Goal: Ask a question

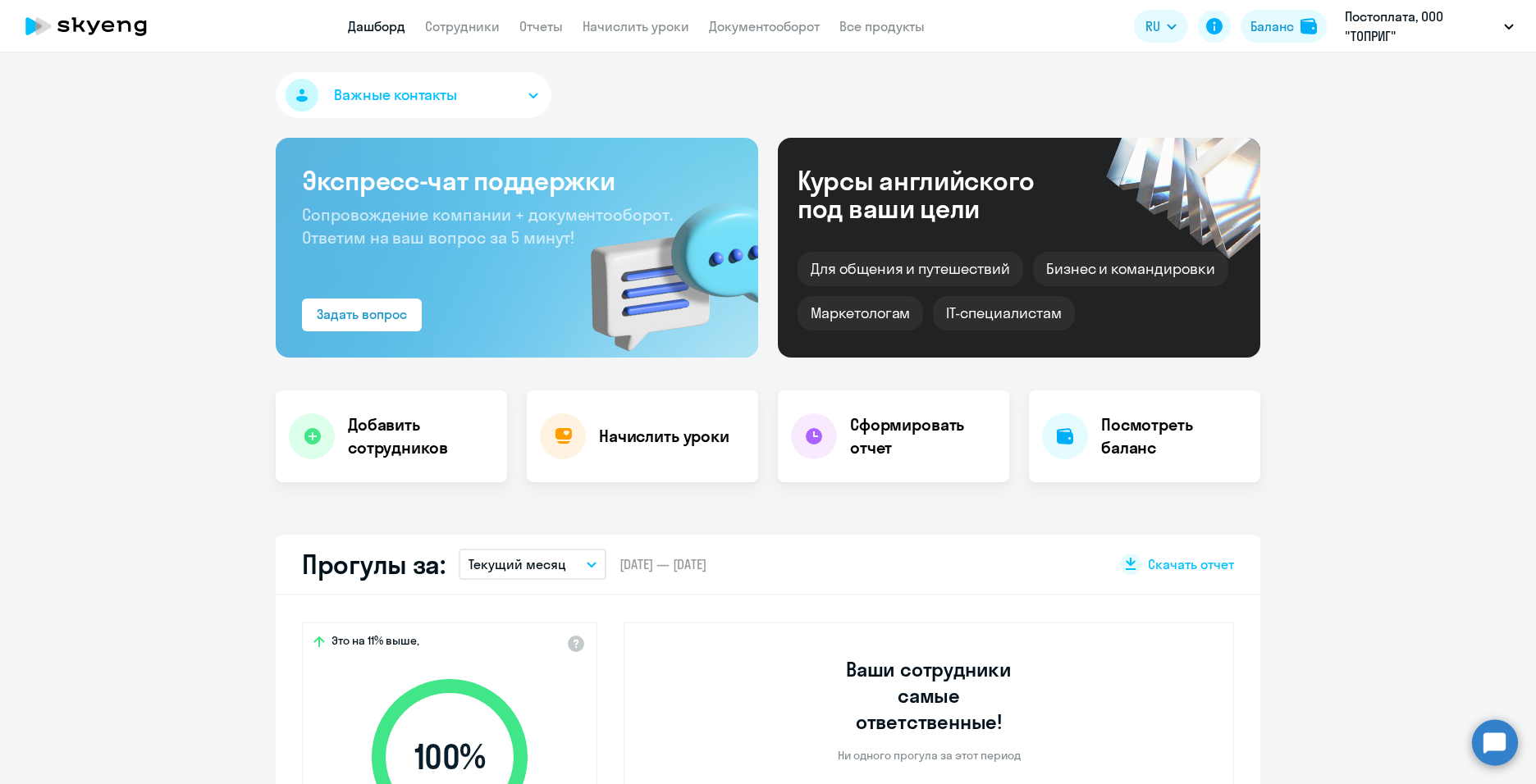
select select "30"
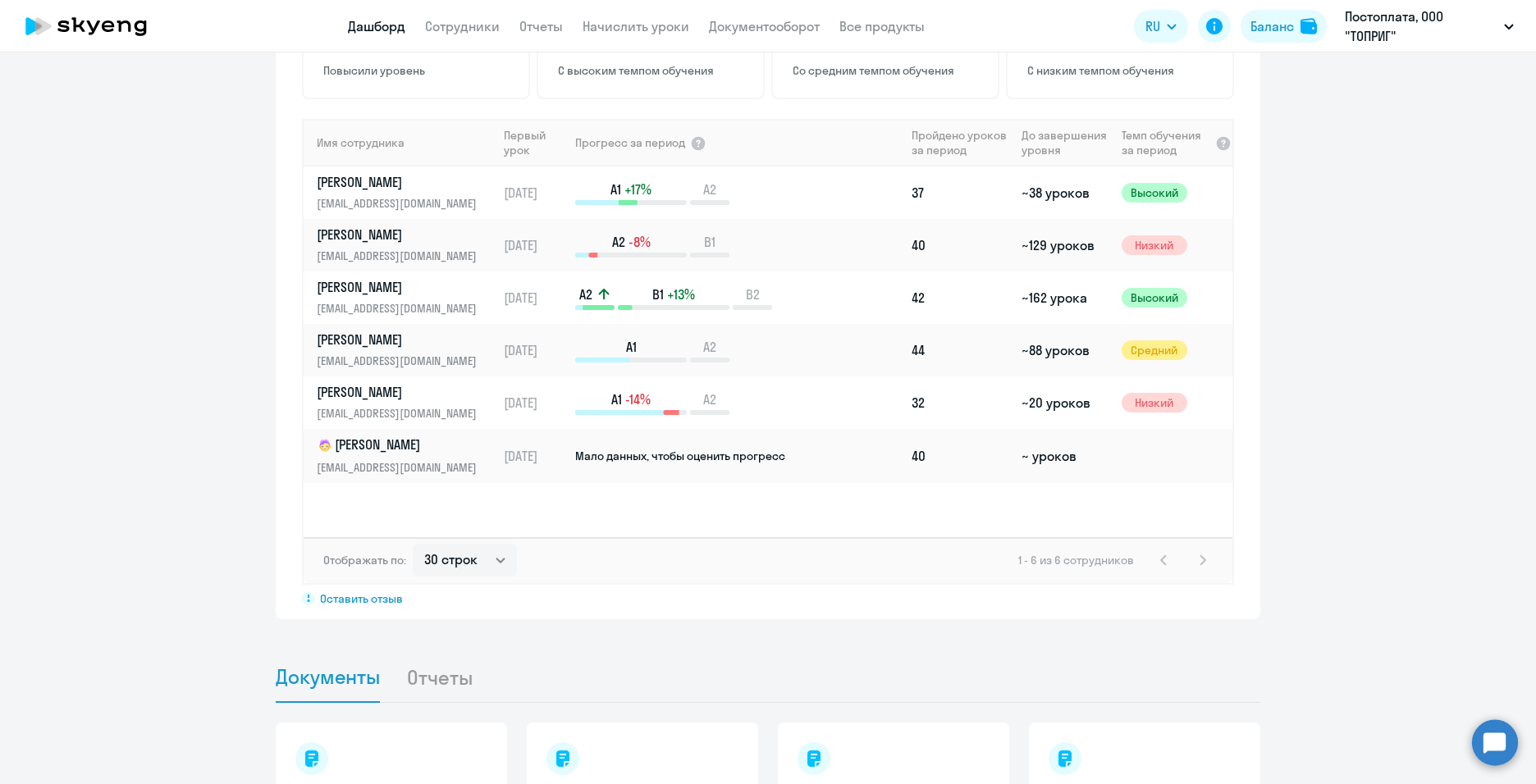
scroll to position [1148, 0]
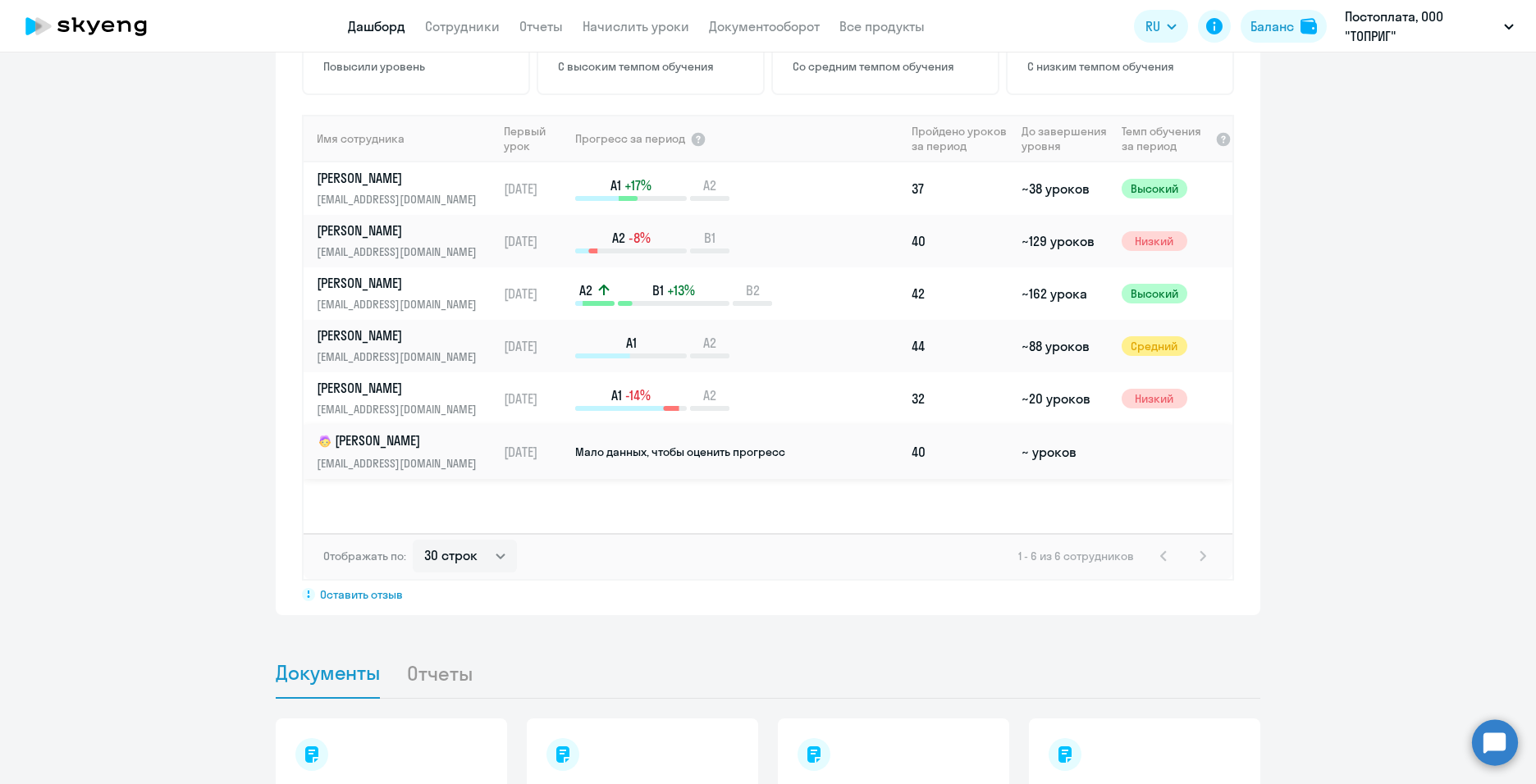
click at [679, 444] on span "Мало данных, чтобы оценить прогресс" at bounding box center [681, 451] width 210 height 15
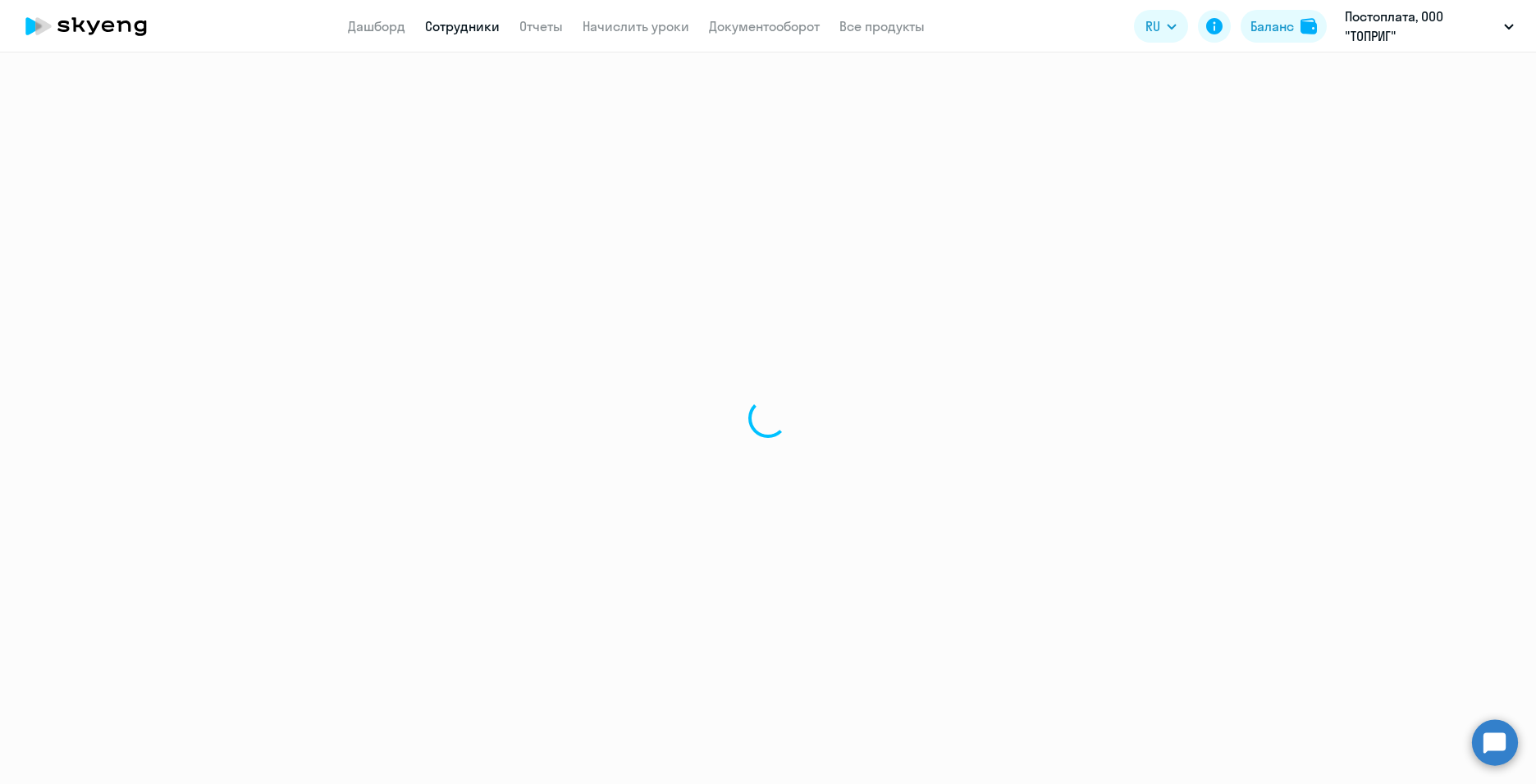
select select "english"
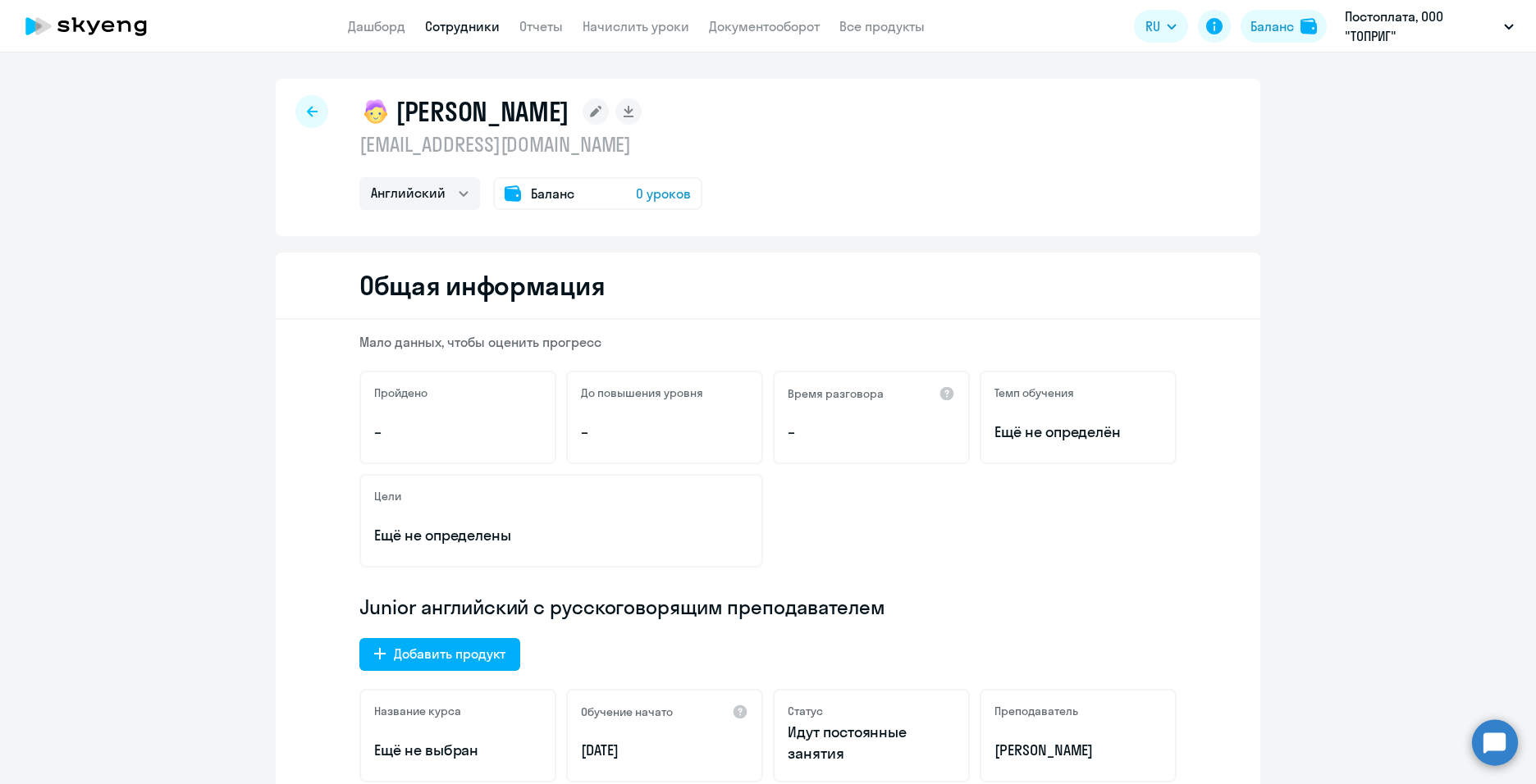
click at [531, 190] on span "Баланс" at bounding box center [553, 194] width 44 height 20
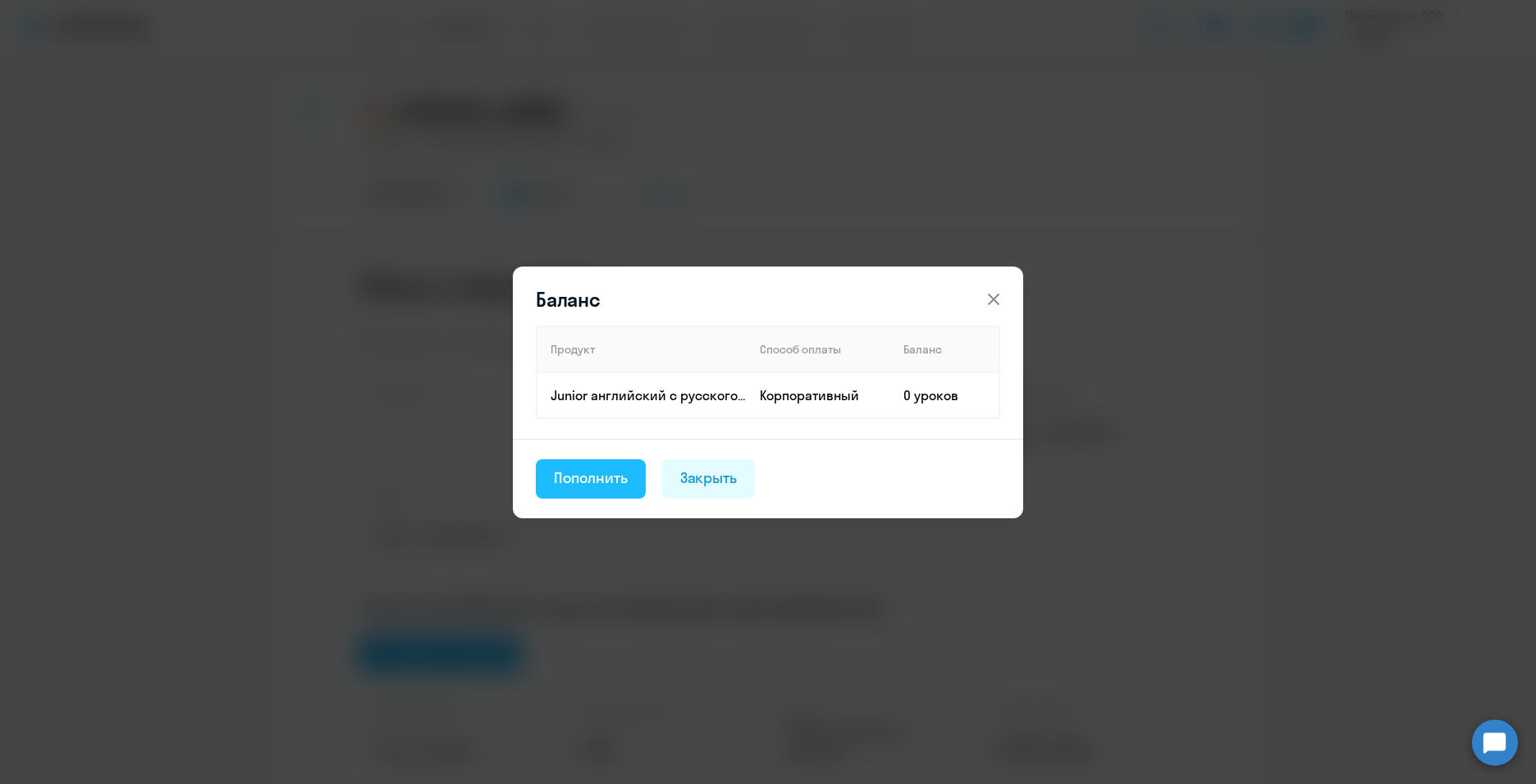
click at [589, 483] on div "Пополнить" at bounding box center [591, 477] width 74 height 21
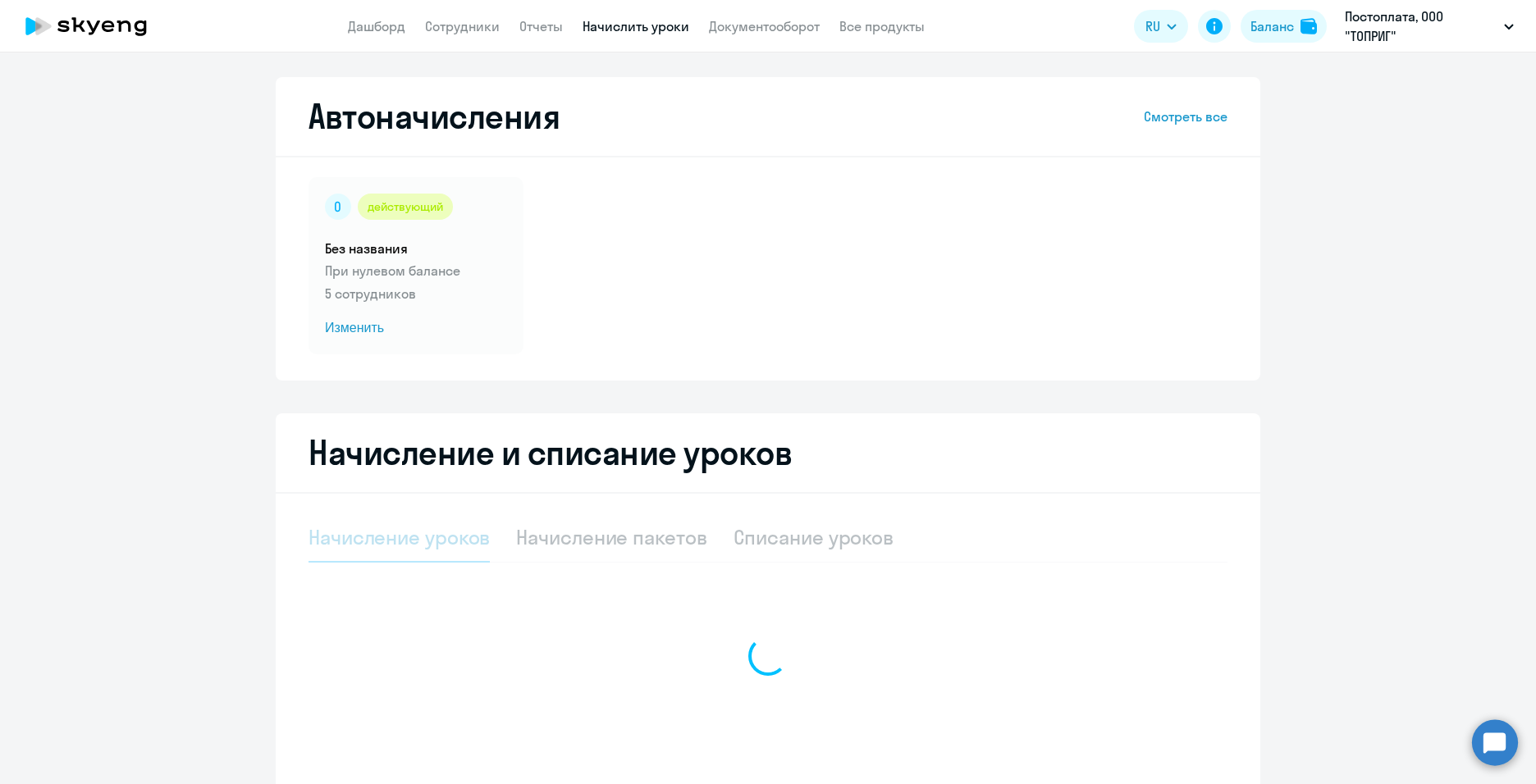
select select "10"
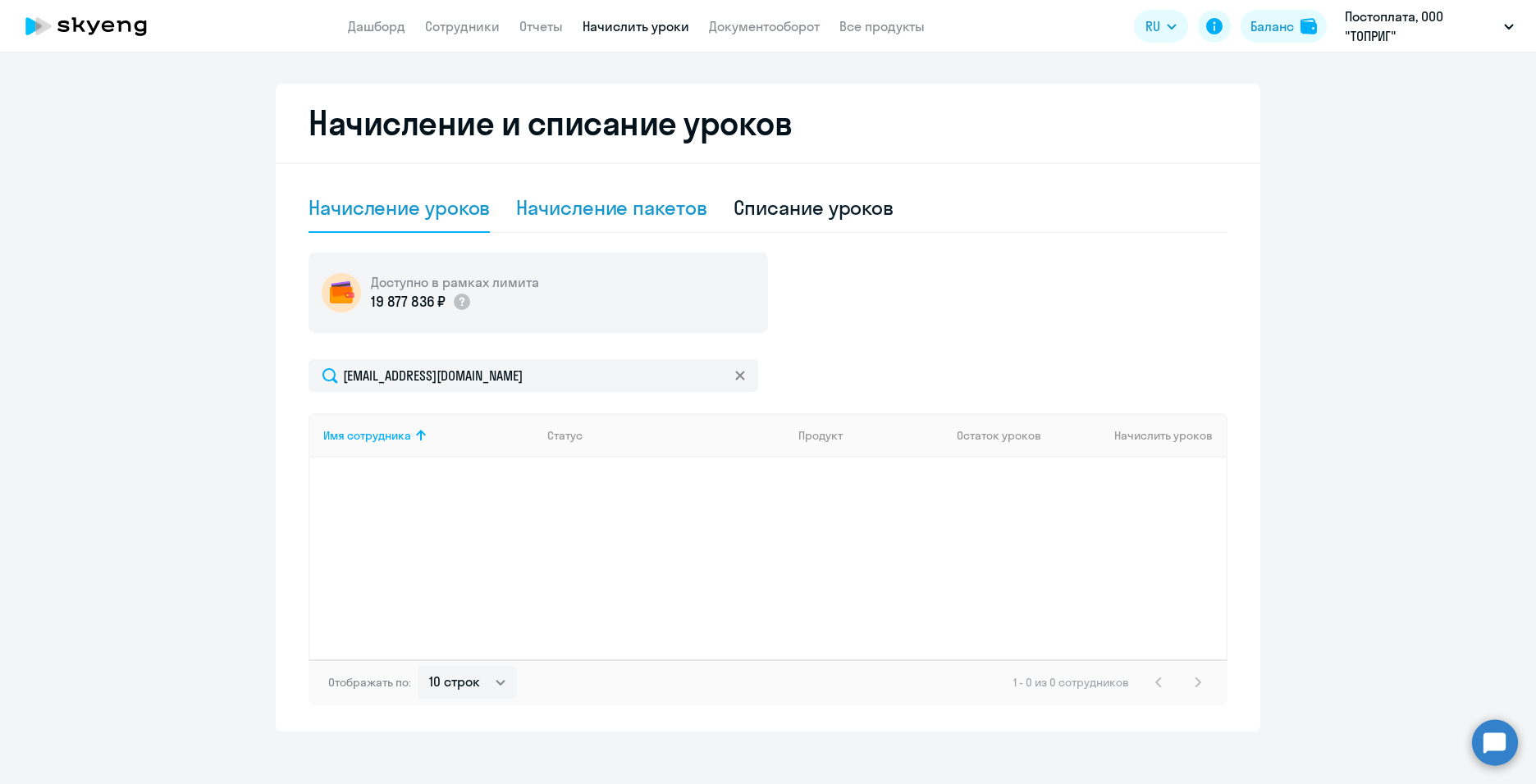
scroll to position [343, 0]
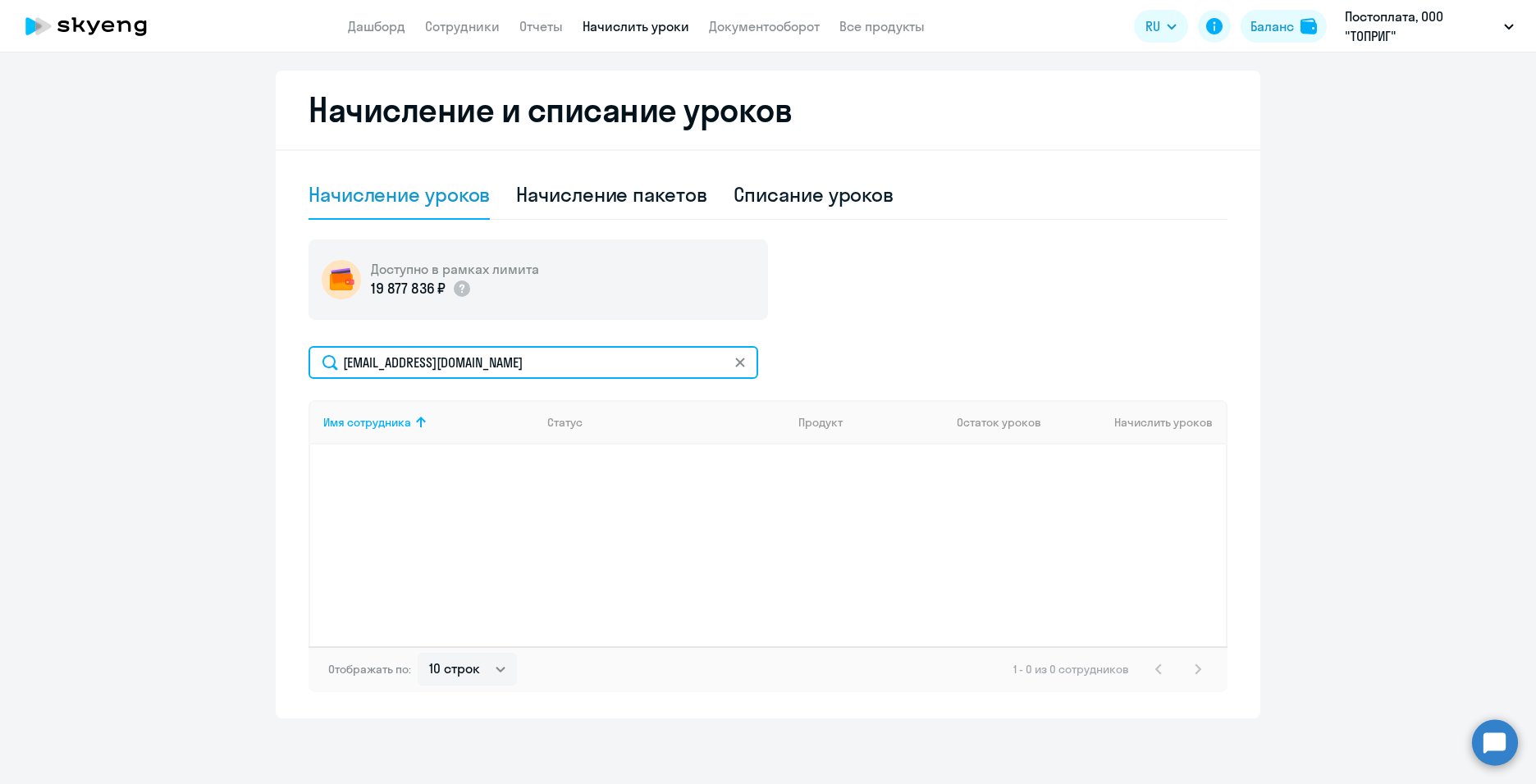
click at [503, 374] on input "[EMAIL_ADDRESS][DOMAIN_NAME]" at bounding box center [534, 362] width 450 height 33
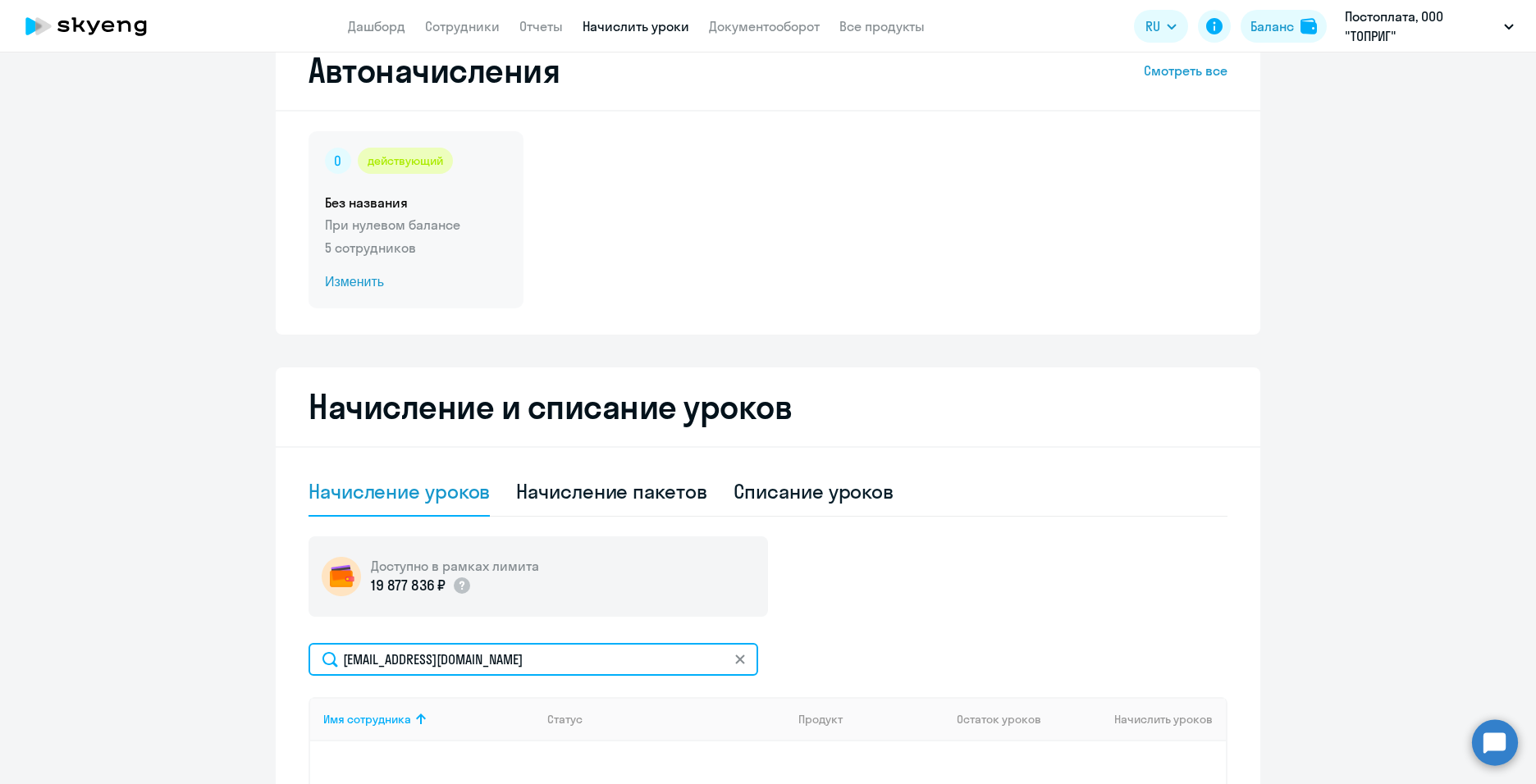
scroll to position [15, 0]
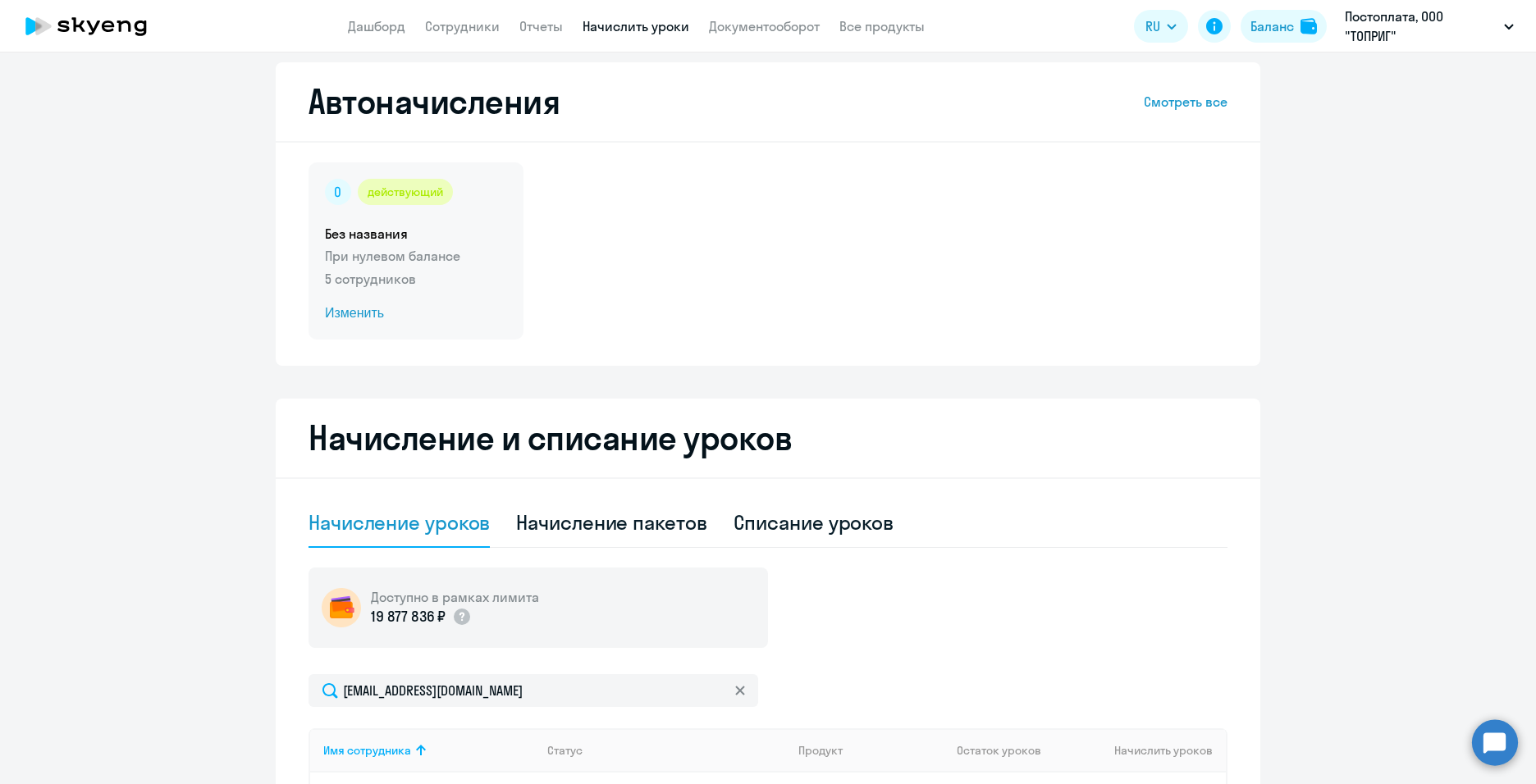
click at [382, 313] on span "Изменить" at bounding box center [416, 314] width 182 height 20
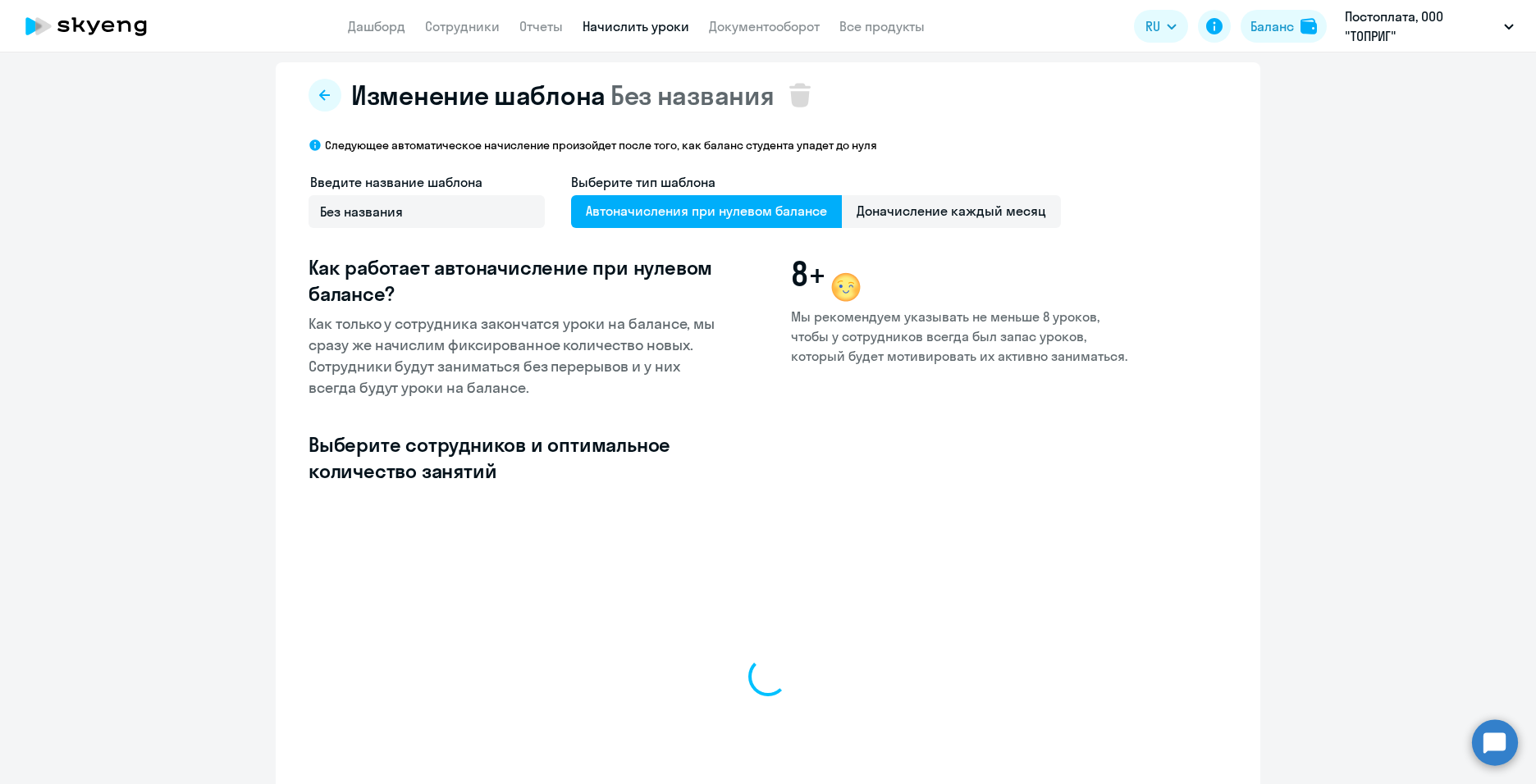
select select "10"
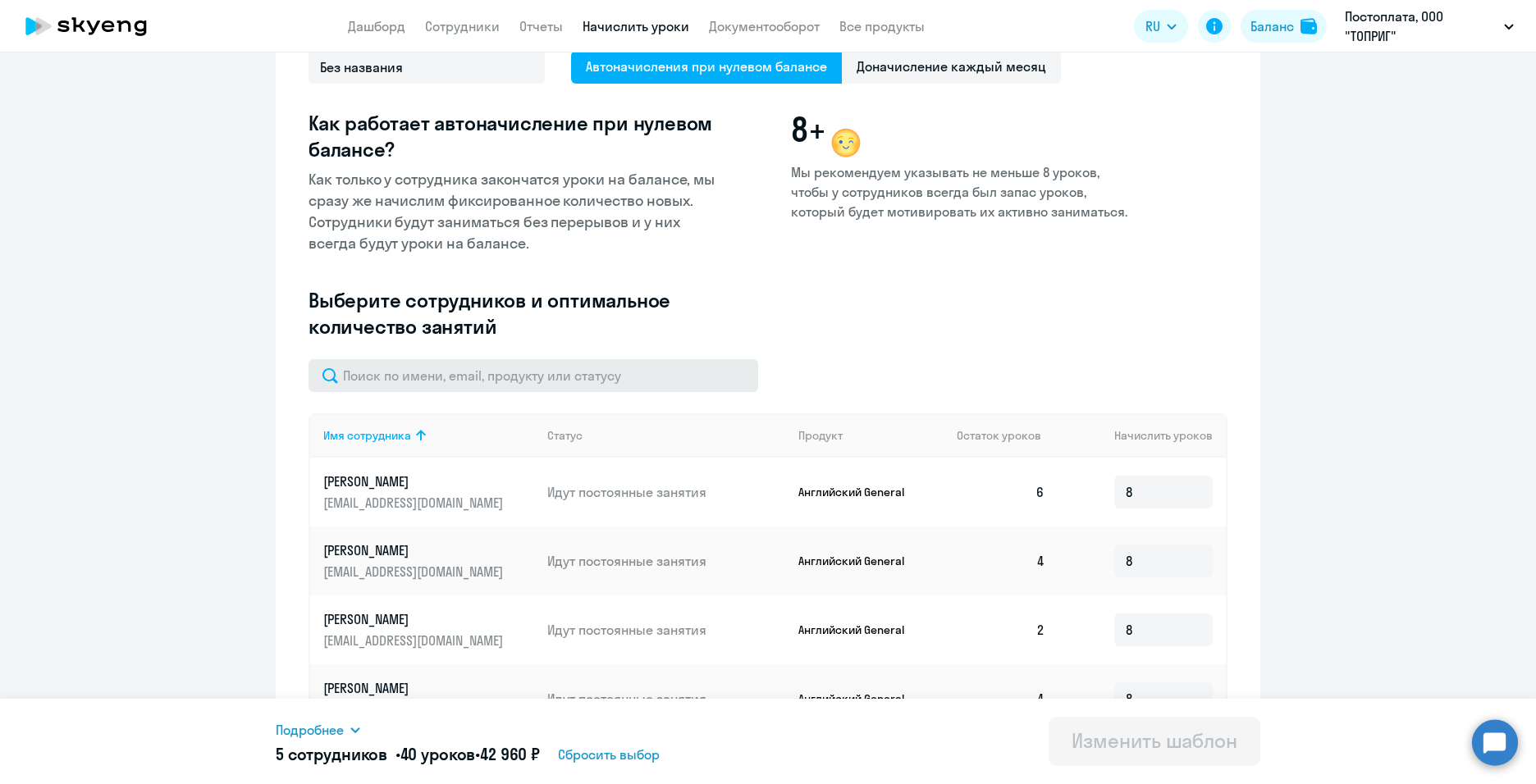
scroll to position [69, 0]
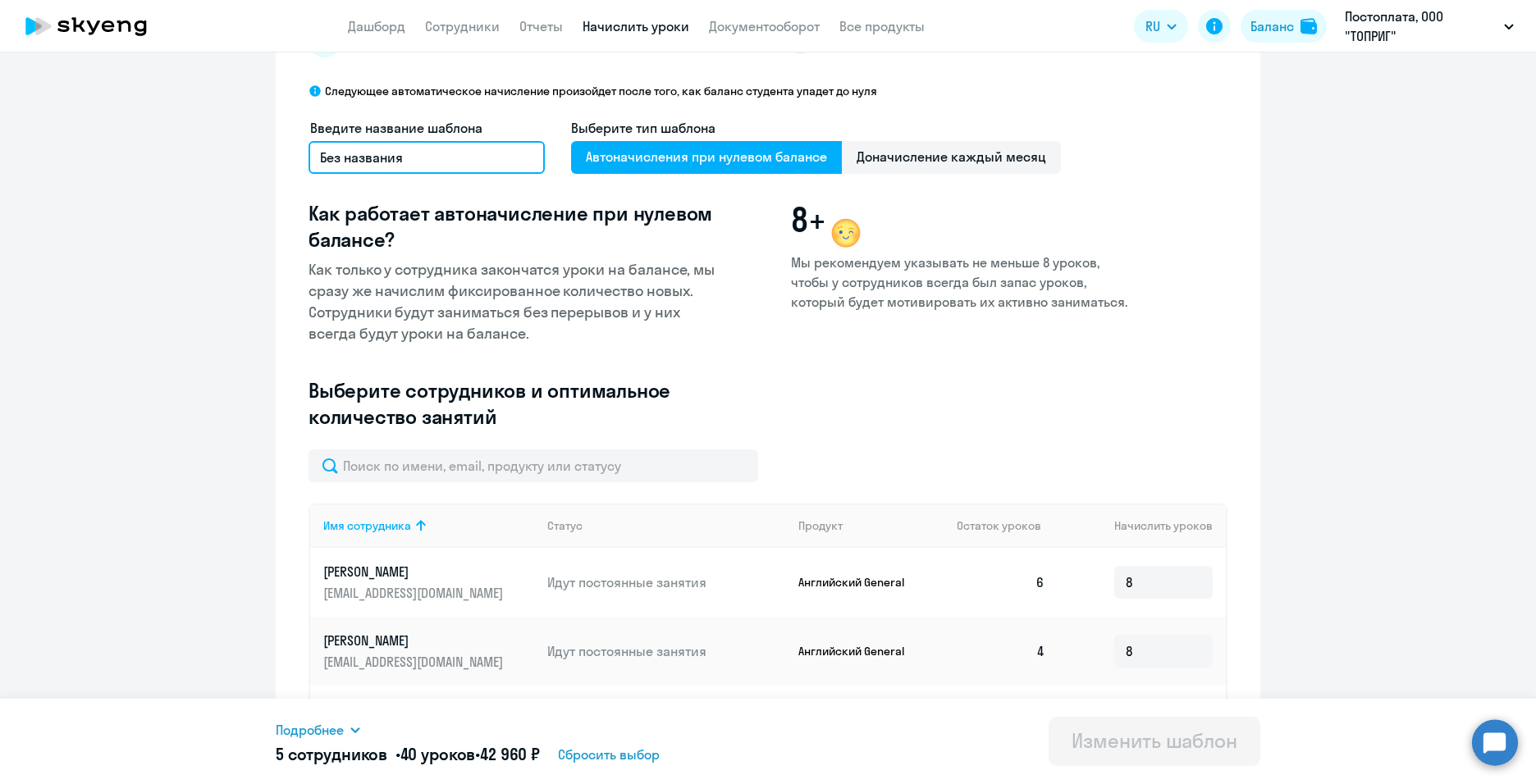
click at [464, 154] on input "Без названия" at bounding box center [427, 157] width 236 height 33
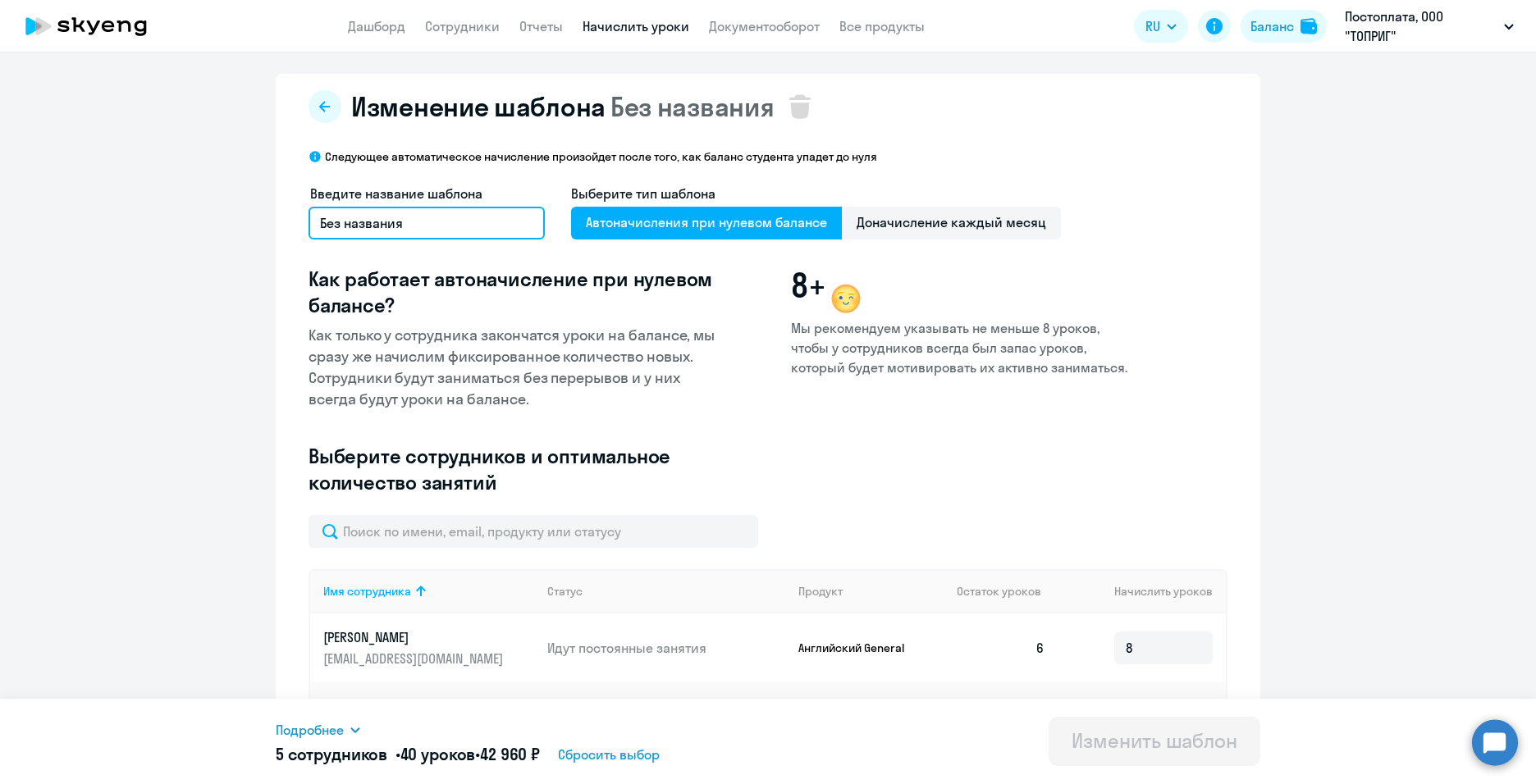
scroll to position [0, 0]
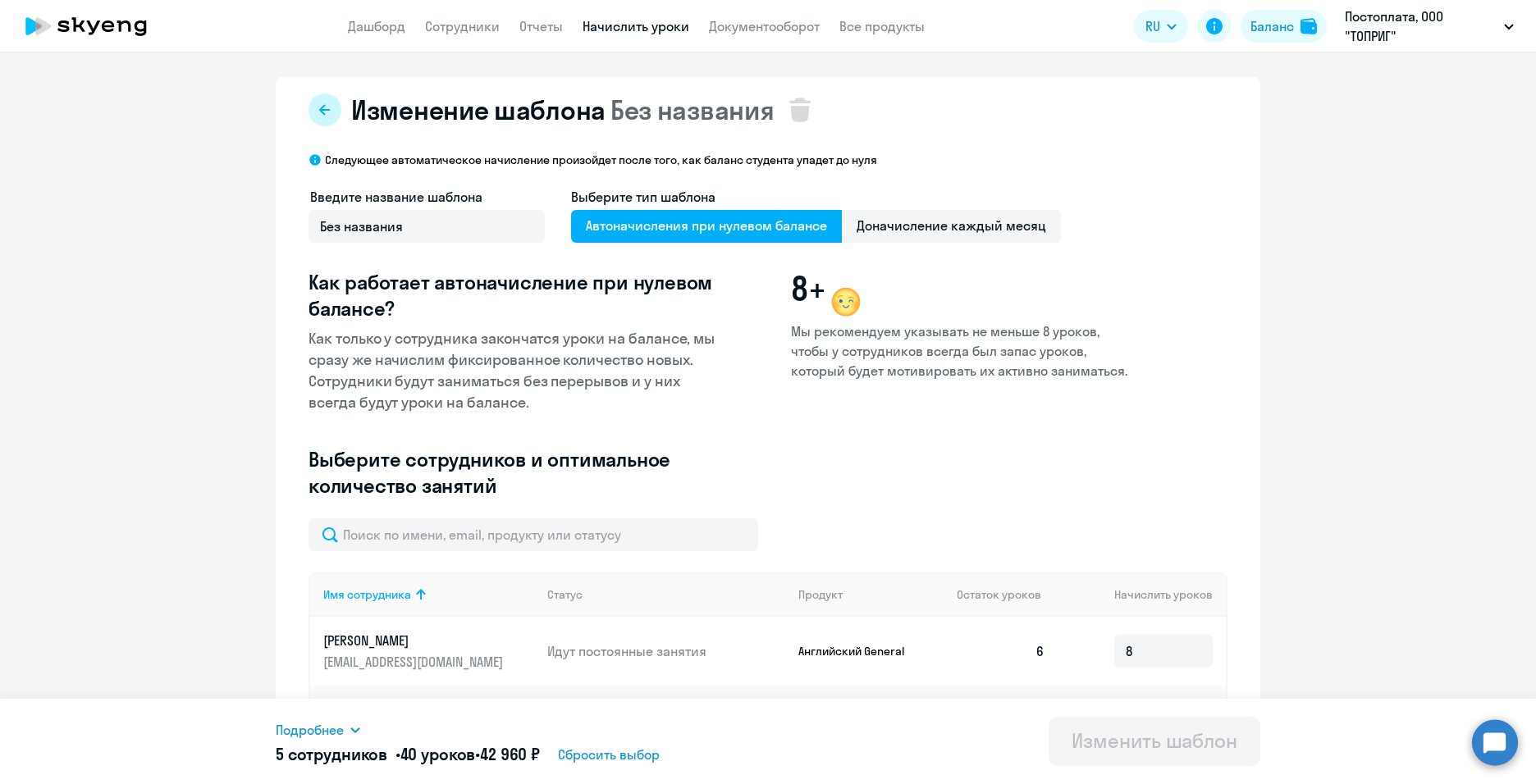
click at [323, 111] on icon at bounding box center [324, 109] width 11 height 11
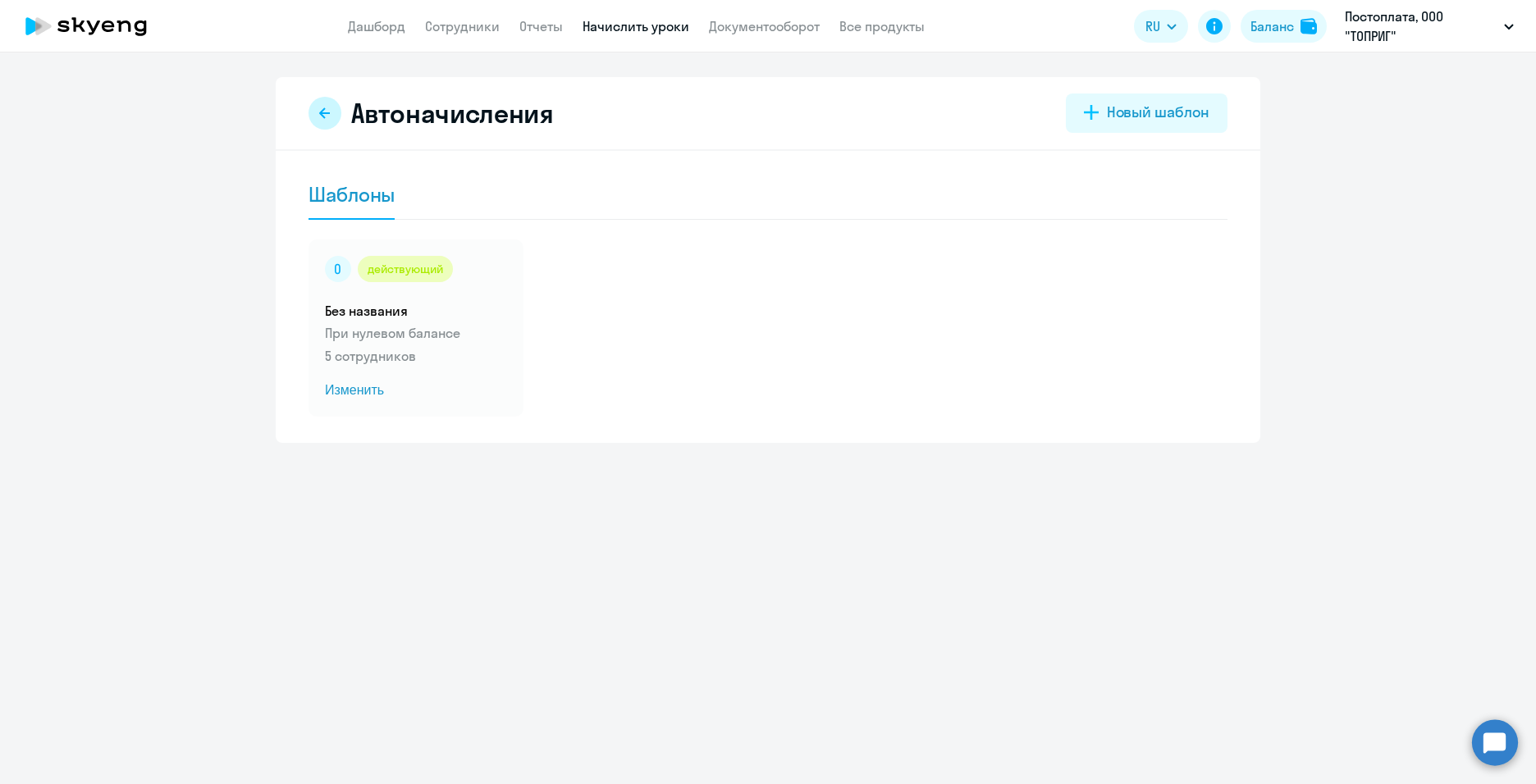
click at [331, 107] on icon at bounding box center [325, 113] width 13 height 13
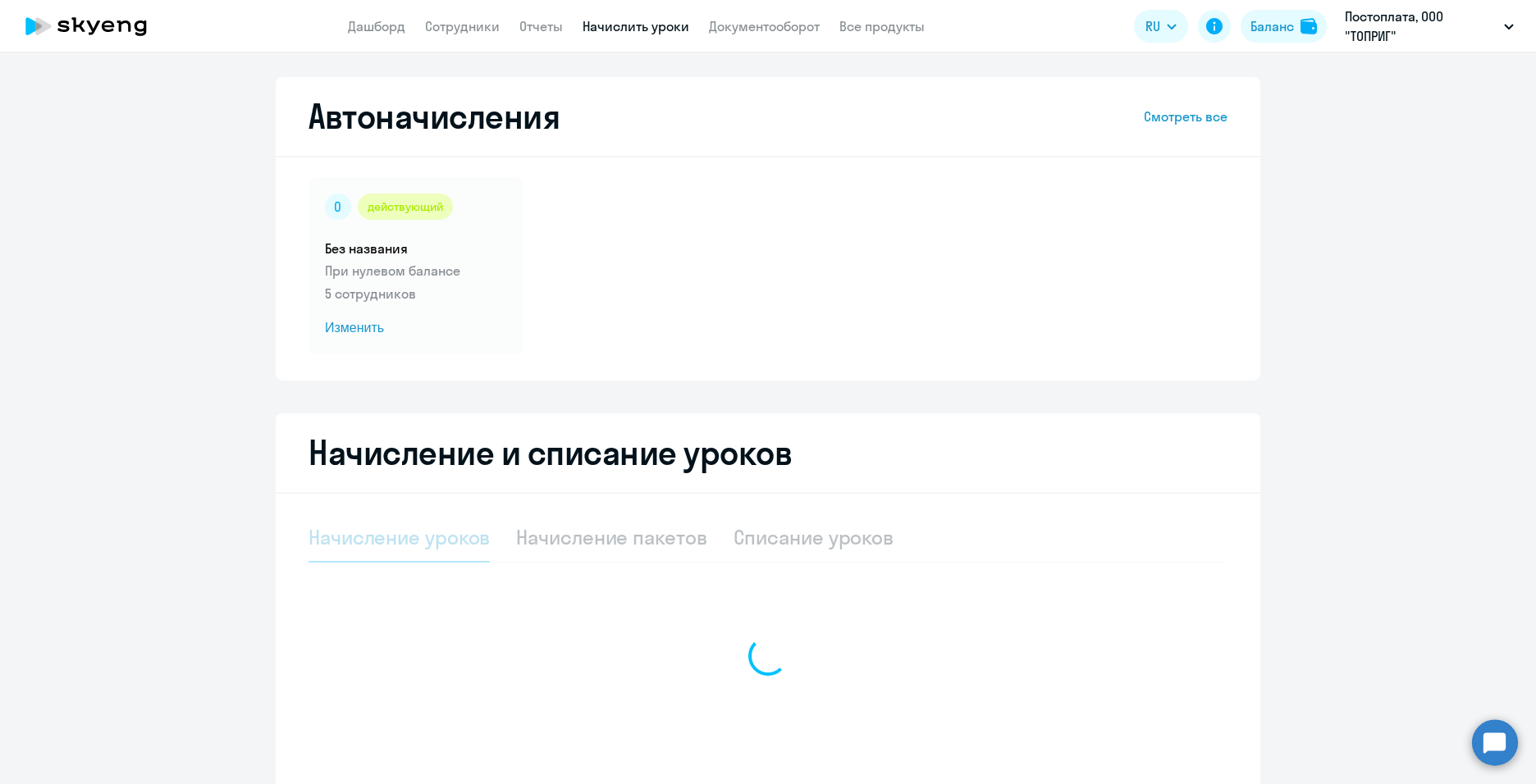
select select "10"
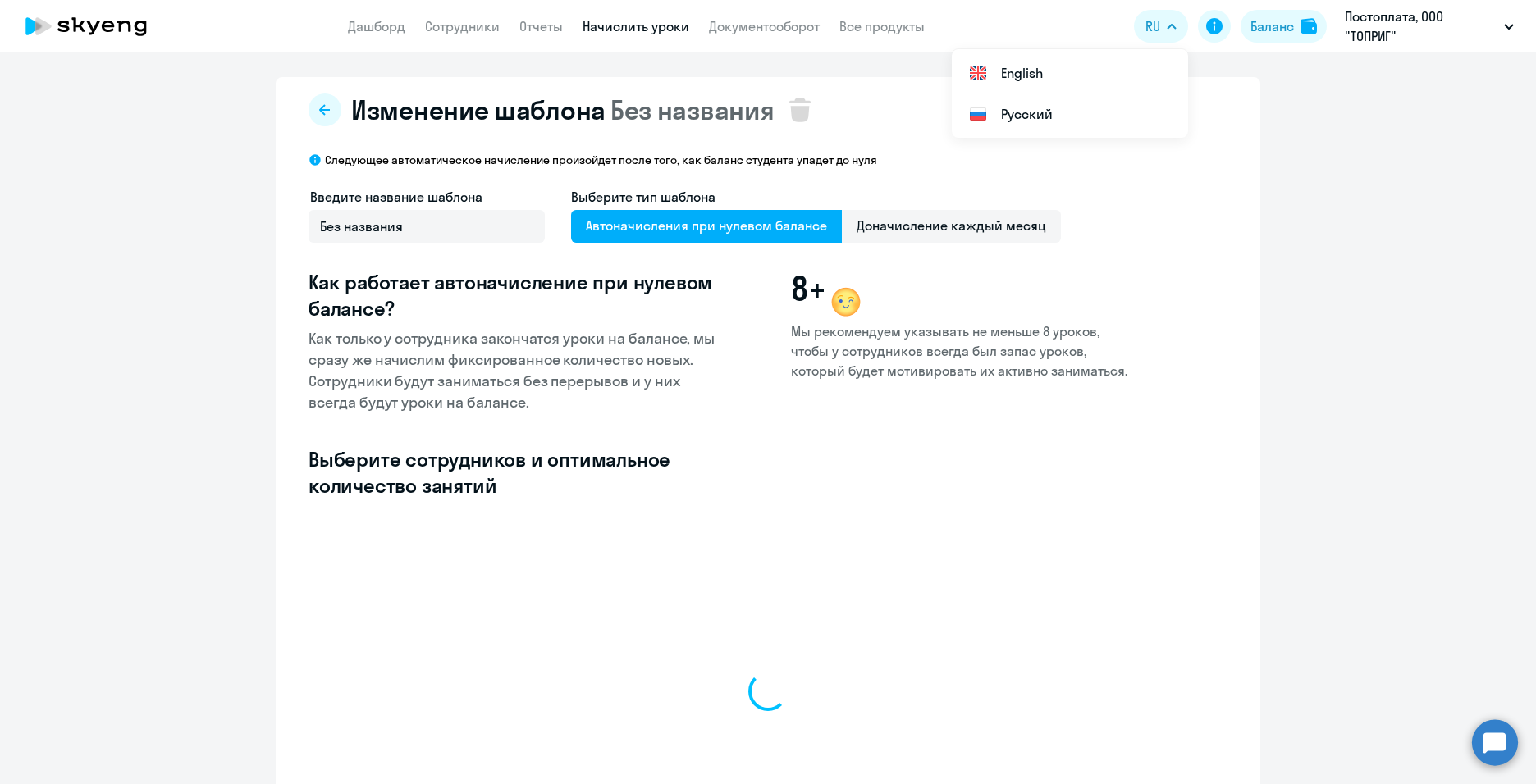
select select "10"
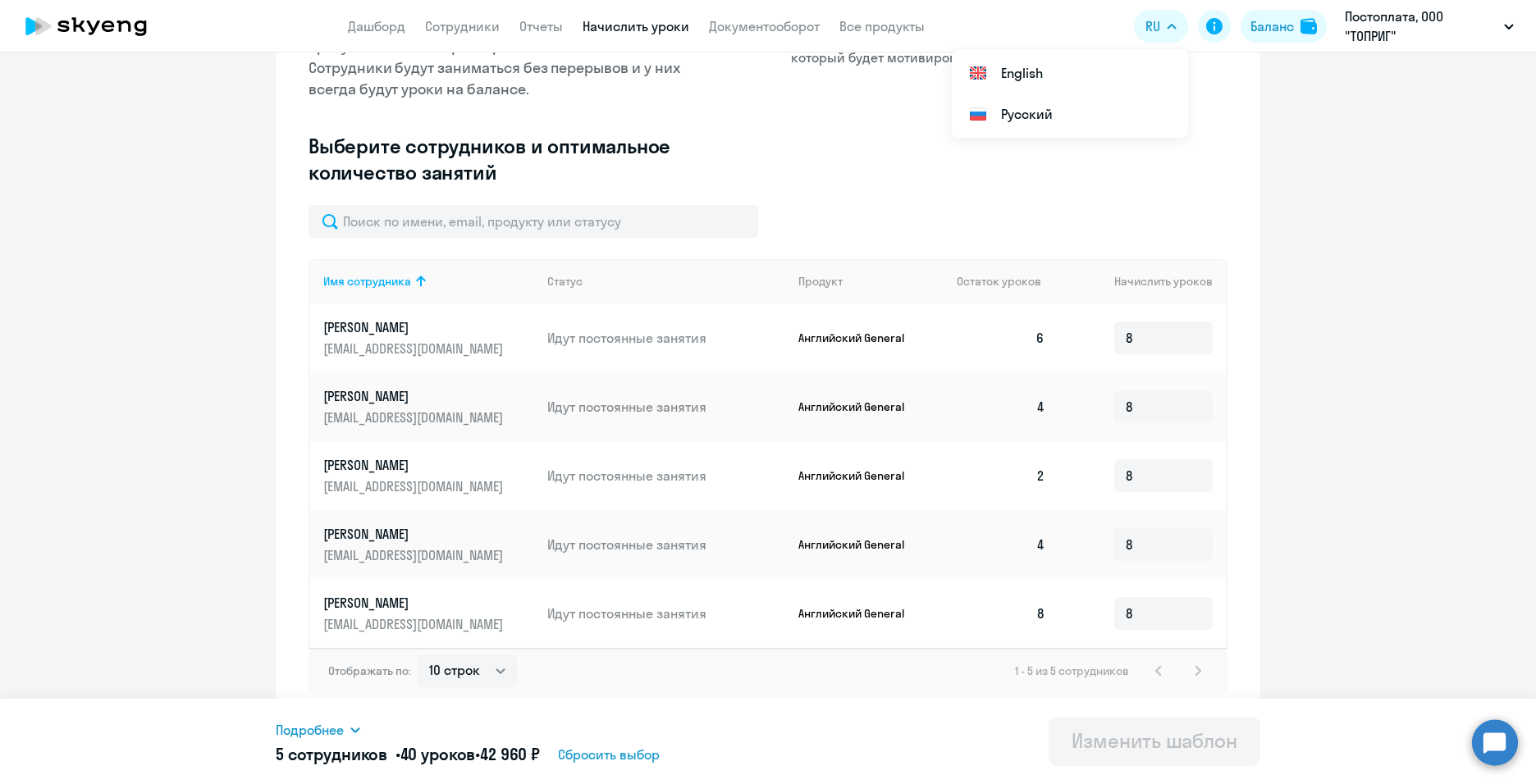
scroll to position [315, 0]
click at [1501, 758] on circle at bounding box center [1495, 742] width 46 height 46
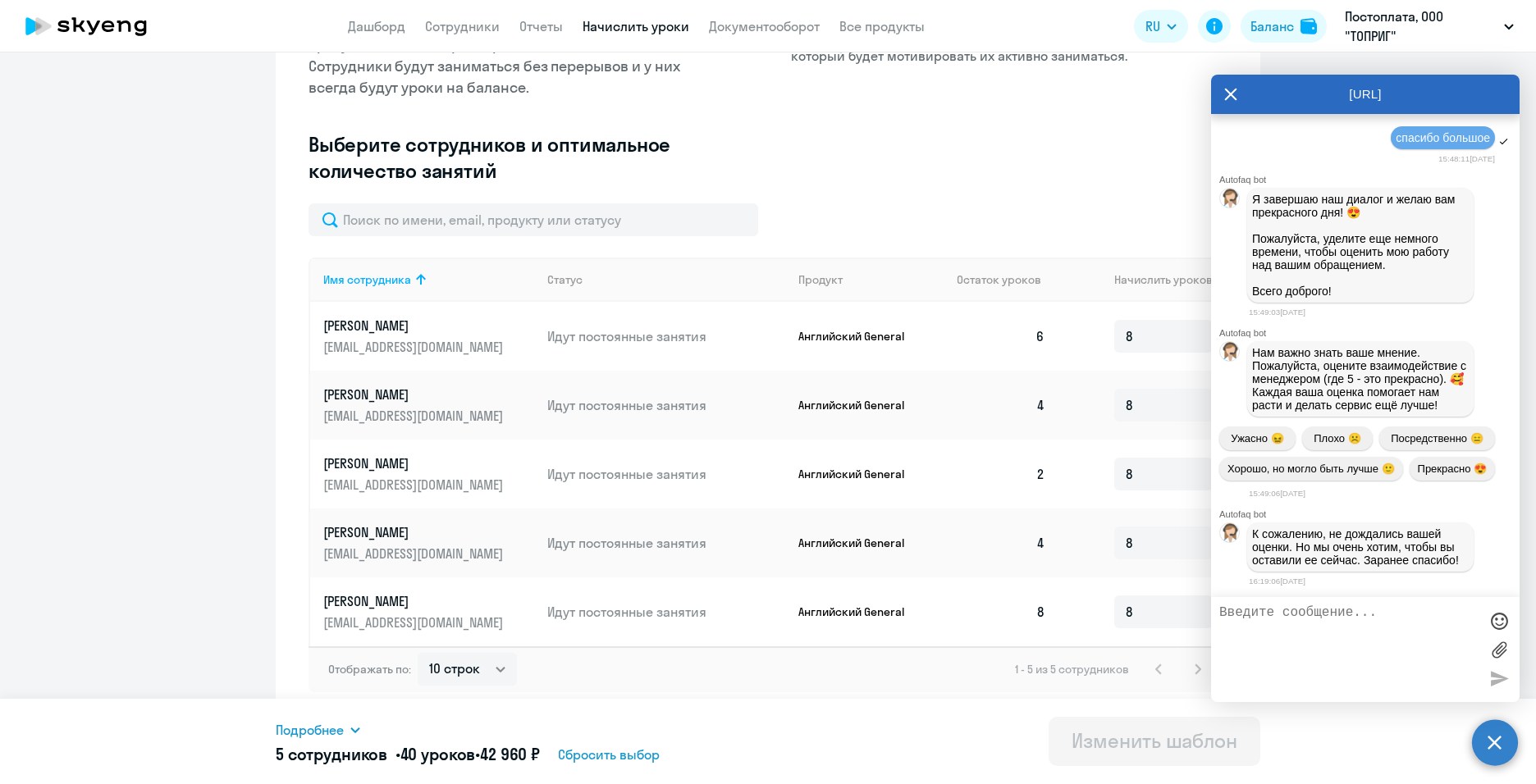
scroll to position [18016, 0]
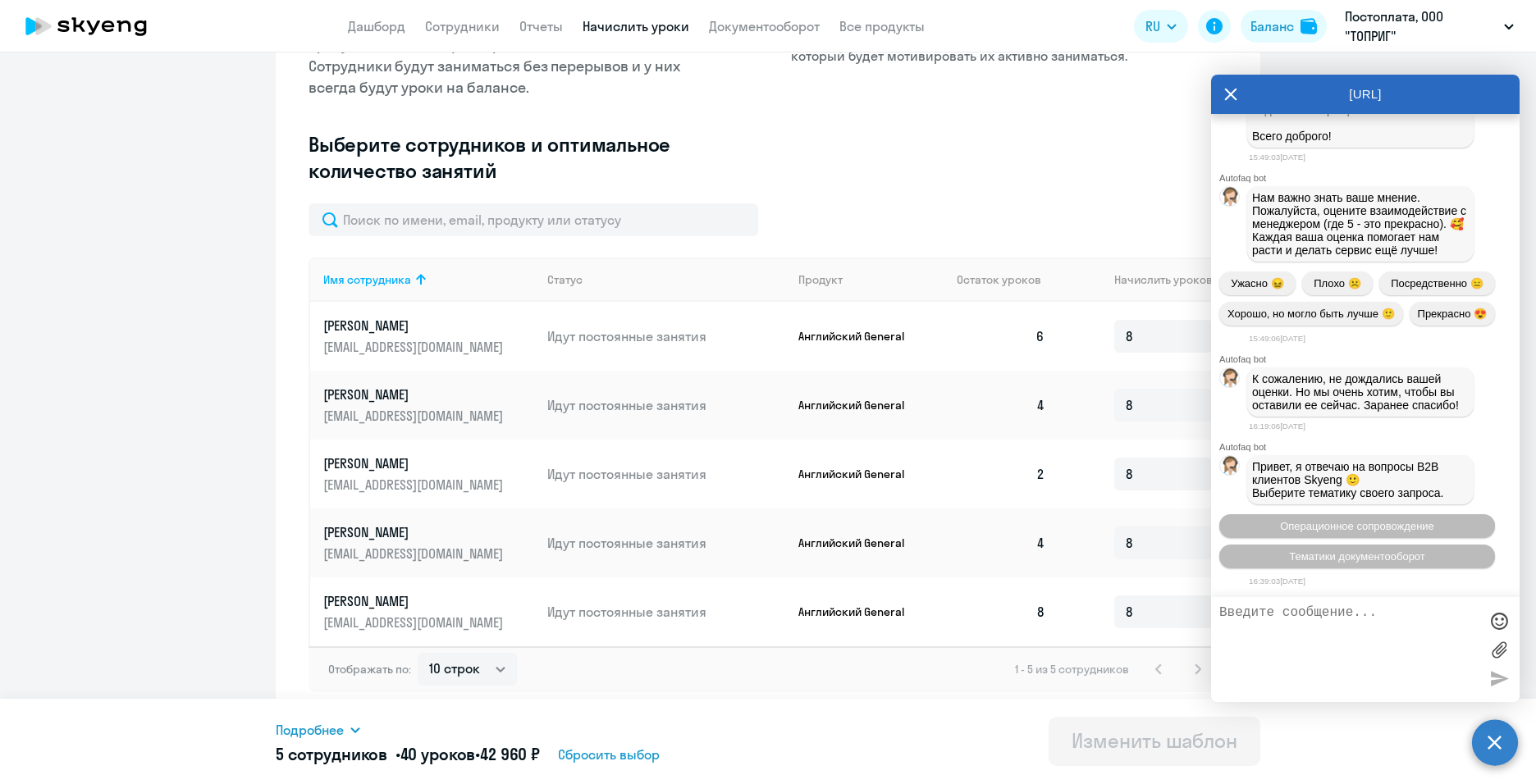
click at [1414, 628] on textarea at bounding box center [1348, 649] width 259 height 89
type textarea "Добрый день"
click at [1316, 520] on span "Операционное сопровождение" at bounding box center [1357, 526] width 154 height 12
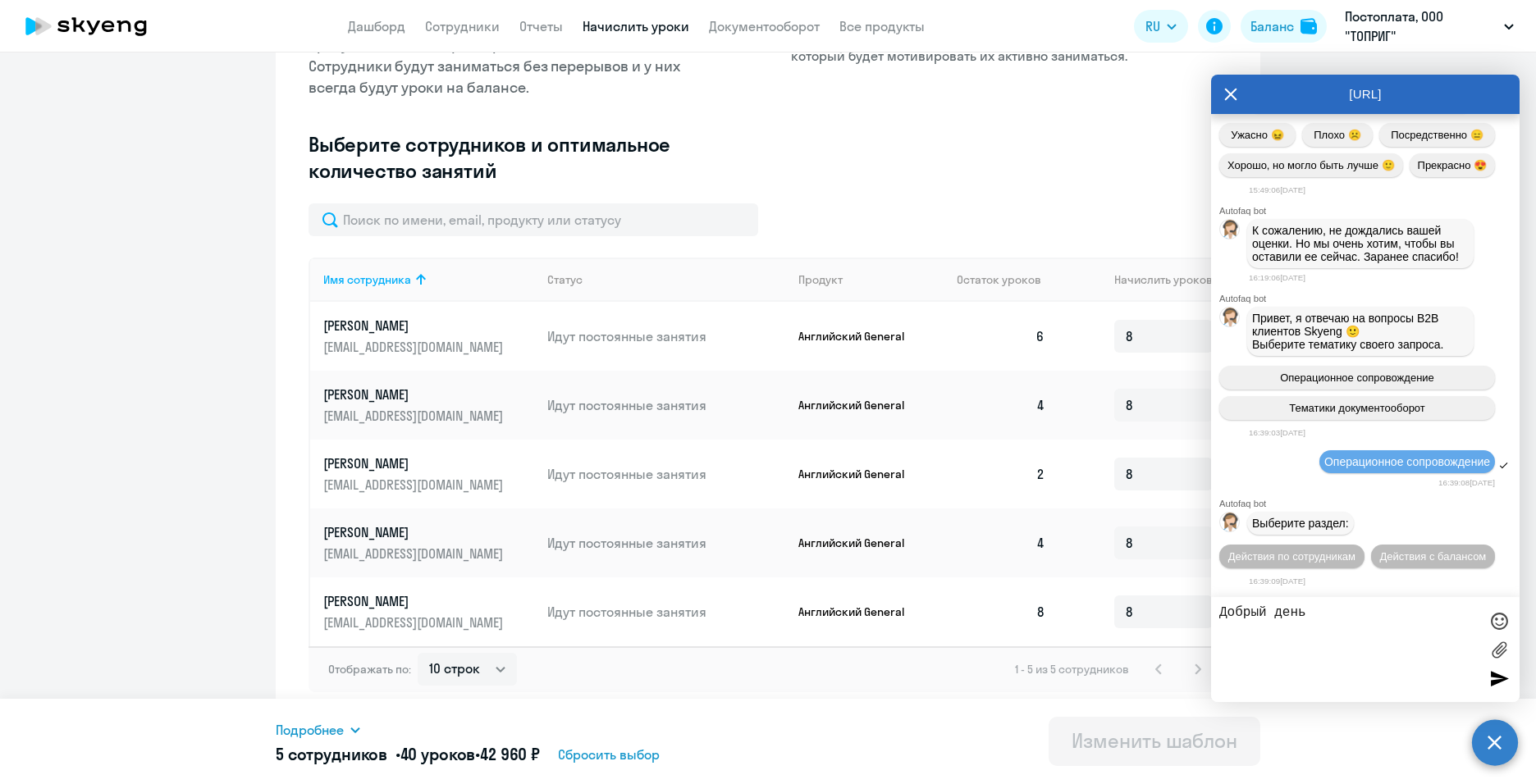
scroll to position [18195, 0]
click at [1355, 550] on span "Действия по сотрудникам" at bounding box center [1291, 556] width 127 height 12
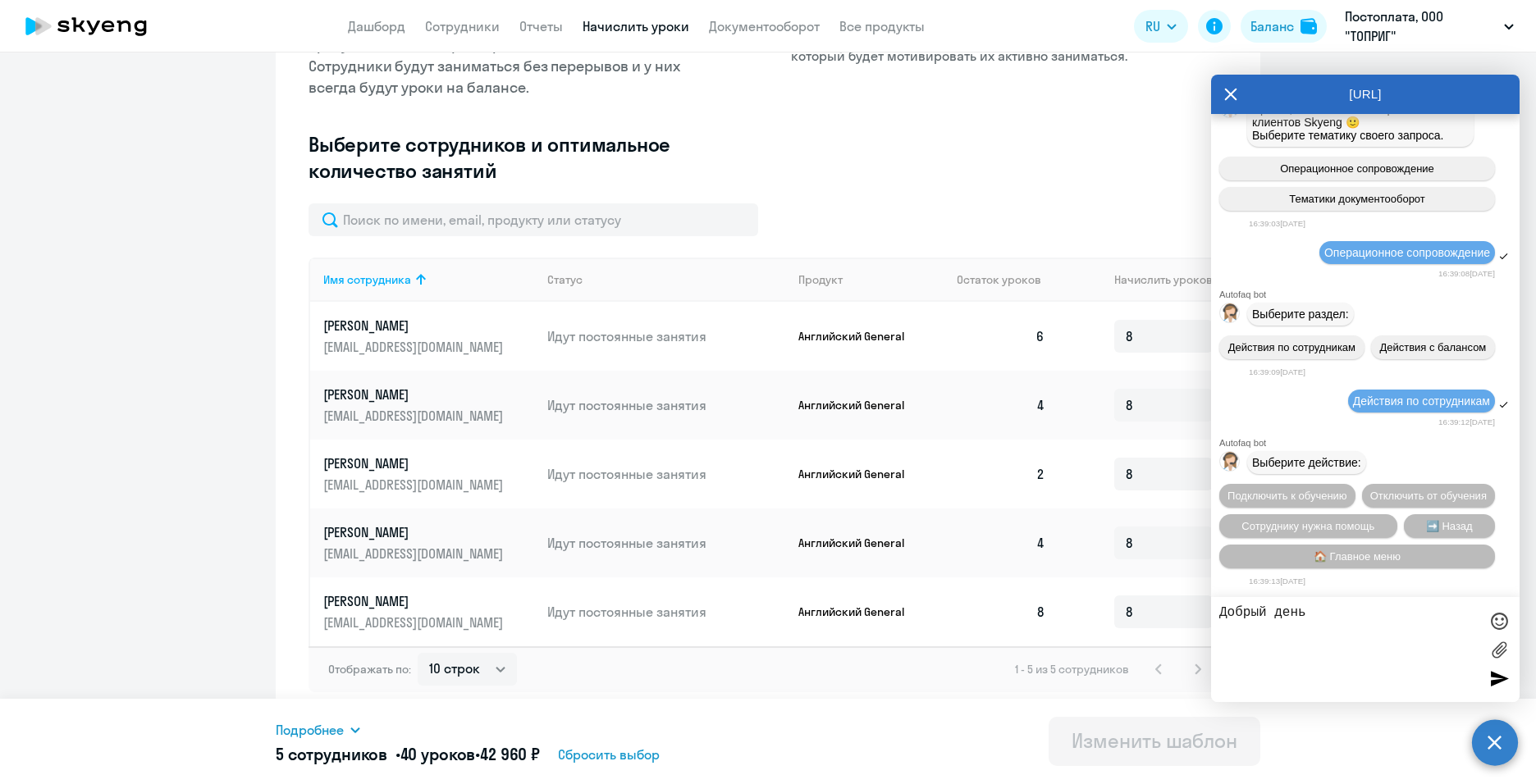
scroll to position [18437, 0]
click at [1355, 483] on button "Подключить к обучению" at bounding box center [1287, 495] width 136 height 24
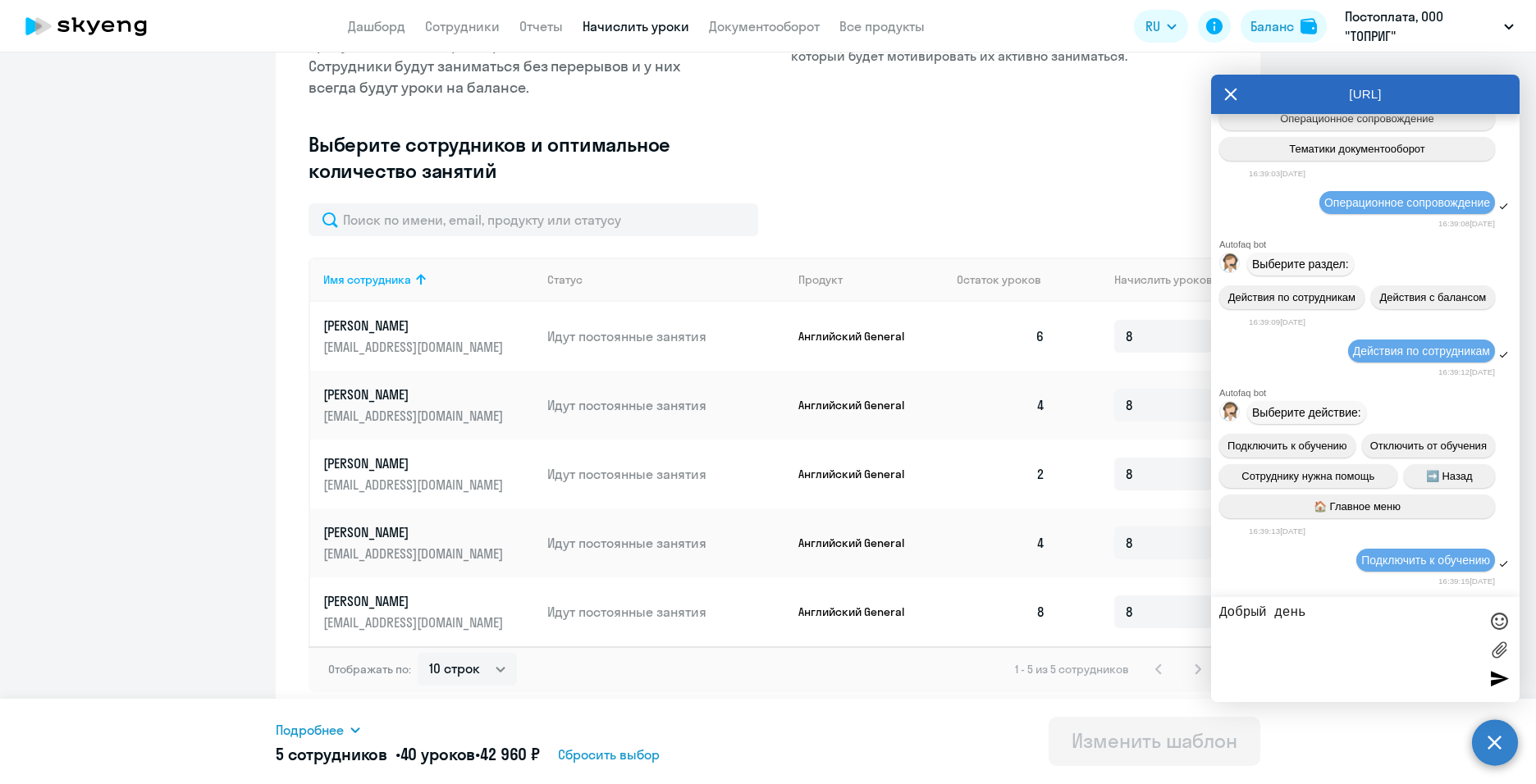
scroll to position [18648, 0]
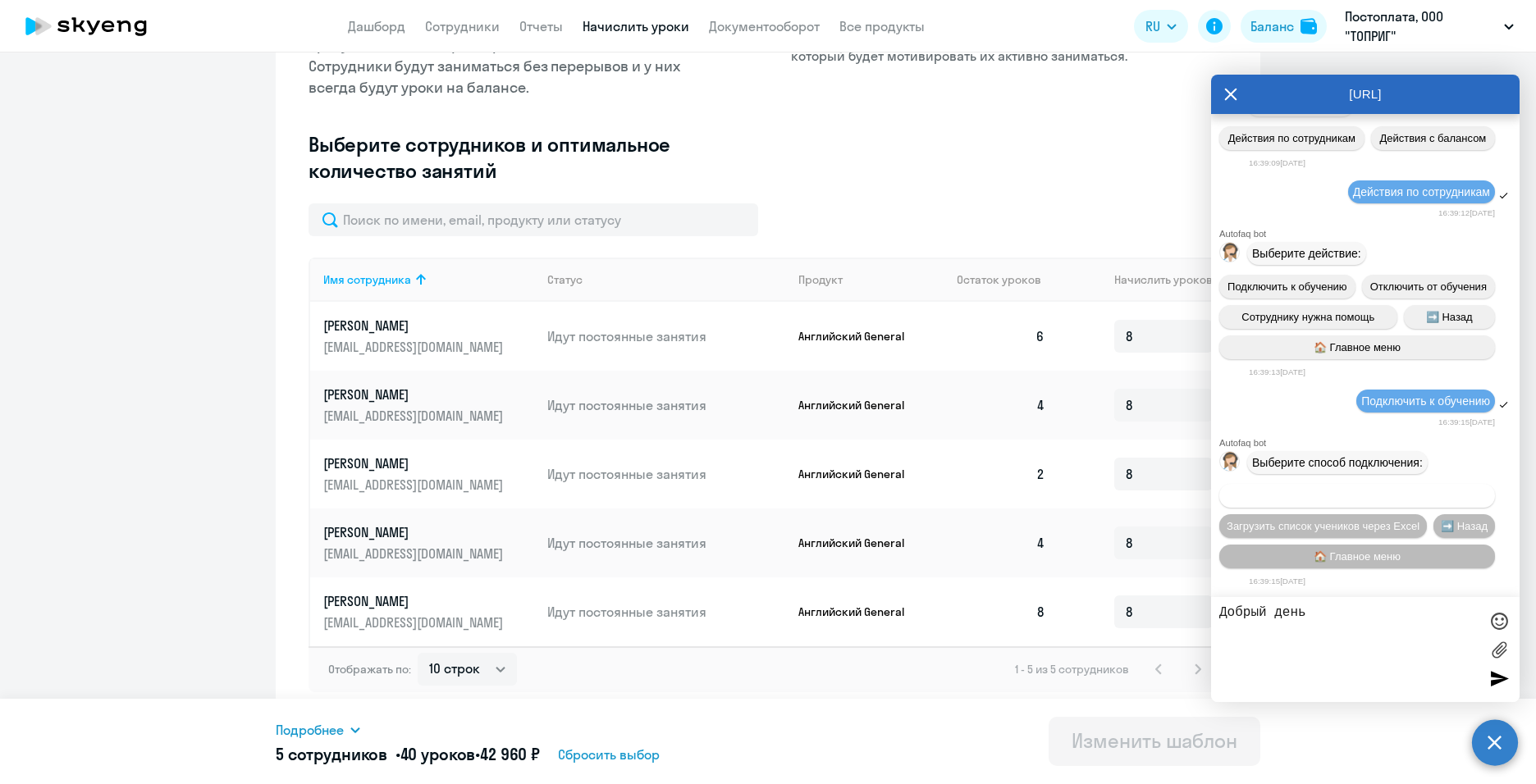
click at [1373, 501] on button "Добавить учеников вручную" at bounding box center [1357, 495] width 276 height 24
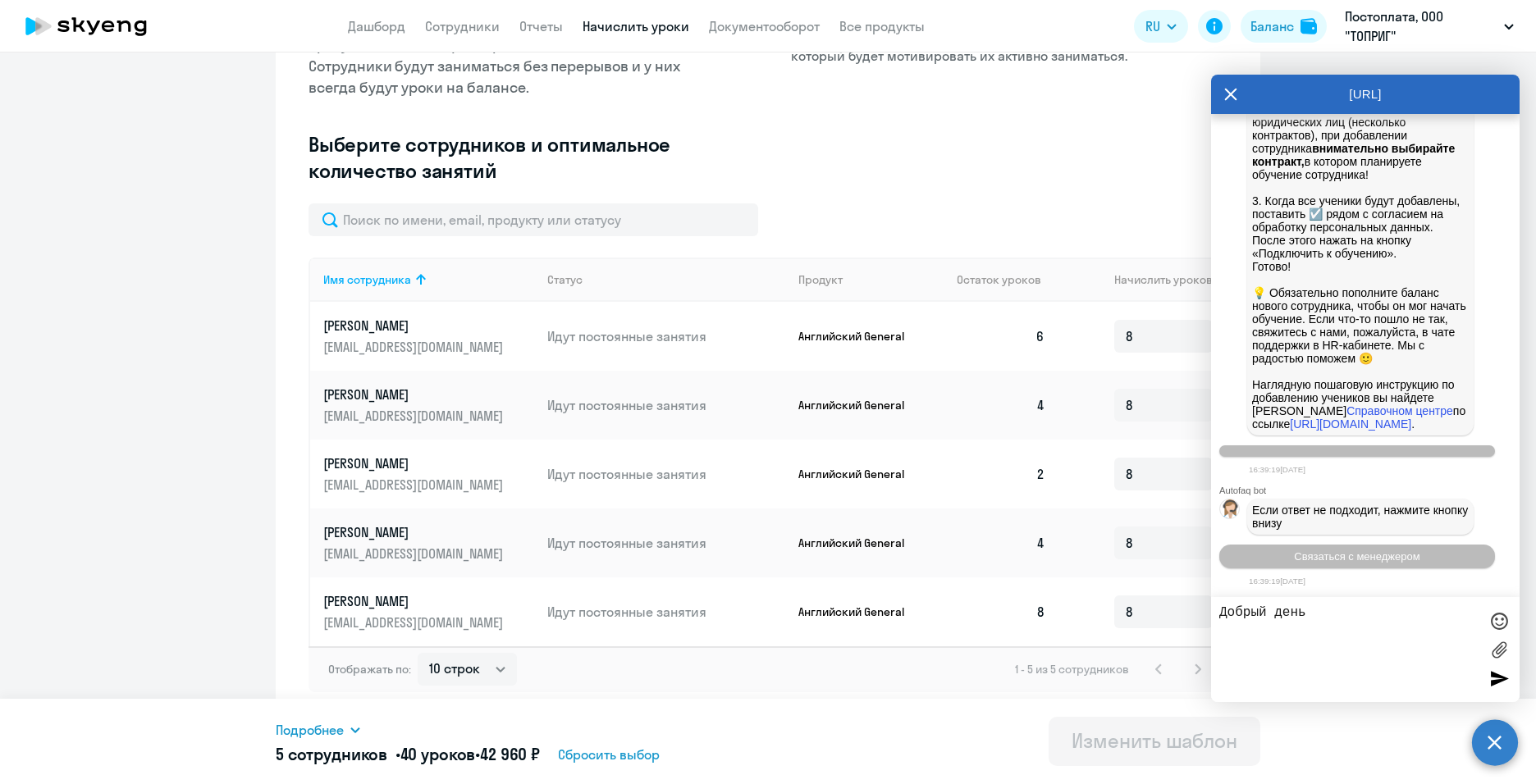
scroll to position [19461, 0]
click at [1401, 565] on button "Связаться с менеджером" at bounding box center [1357, 556] width 276 height 24
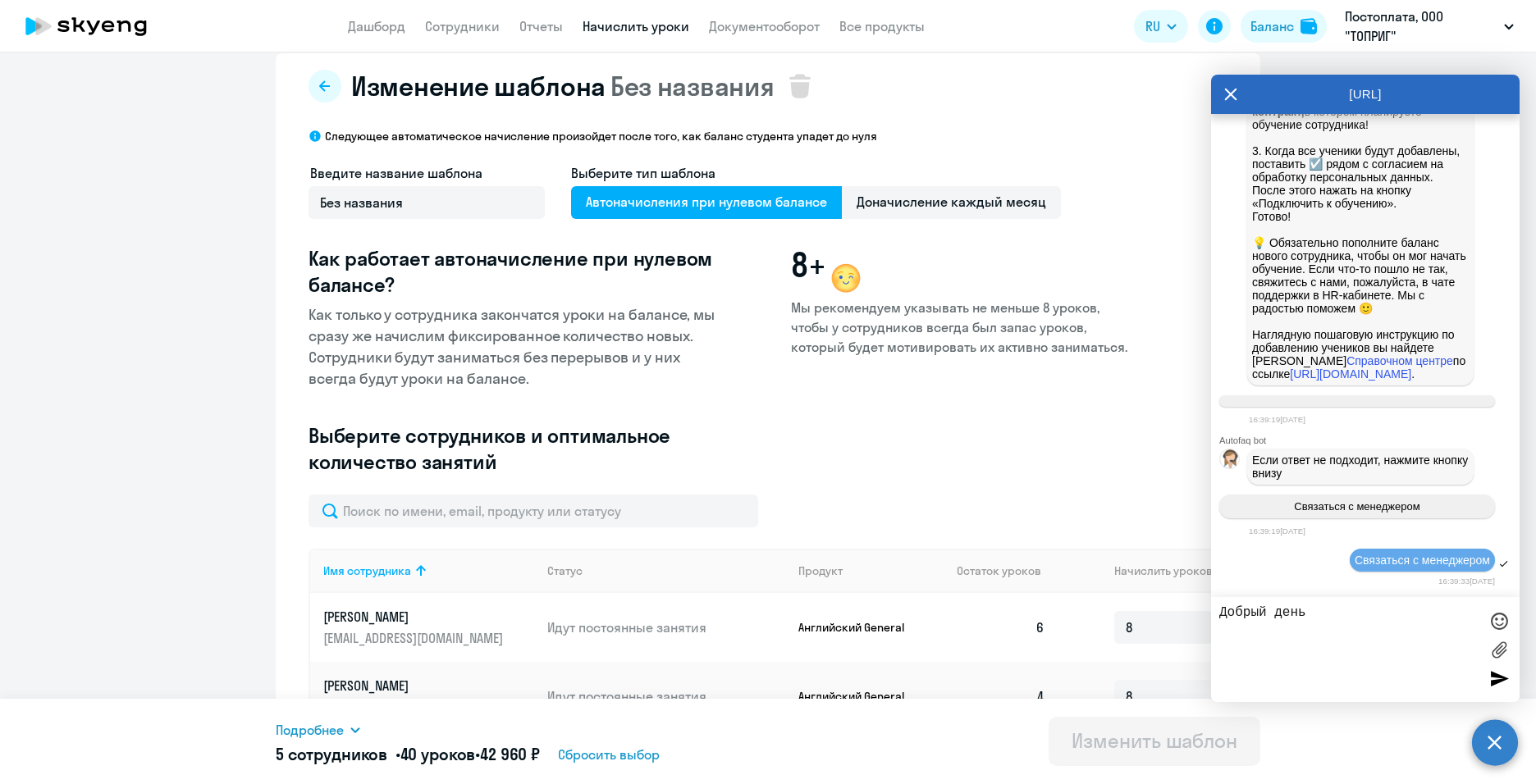
scroll to position [0, 0]
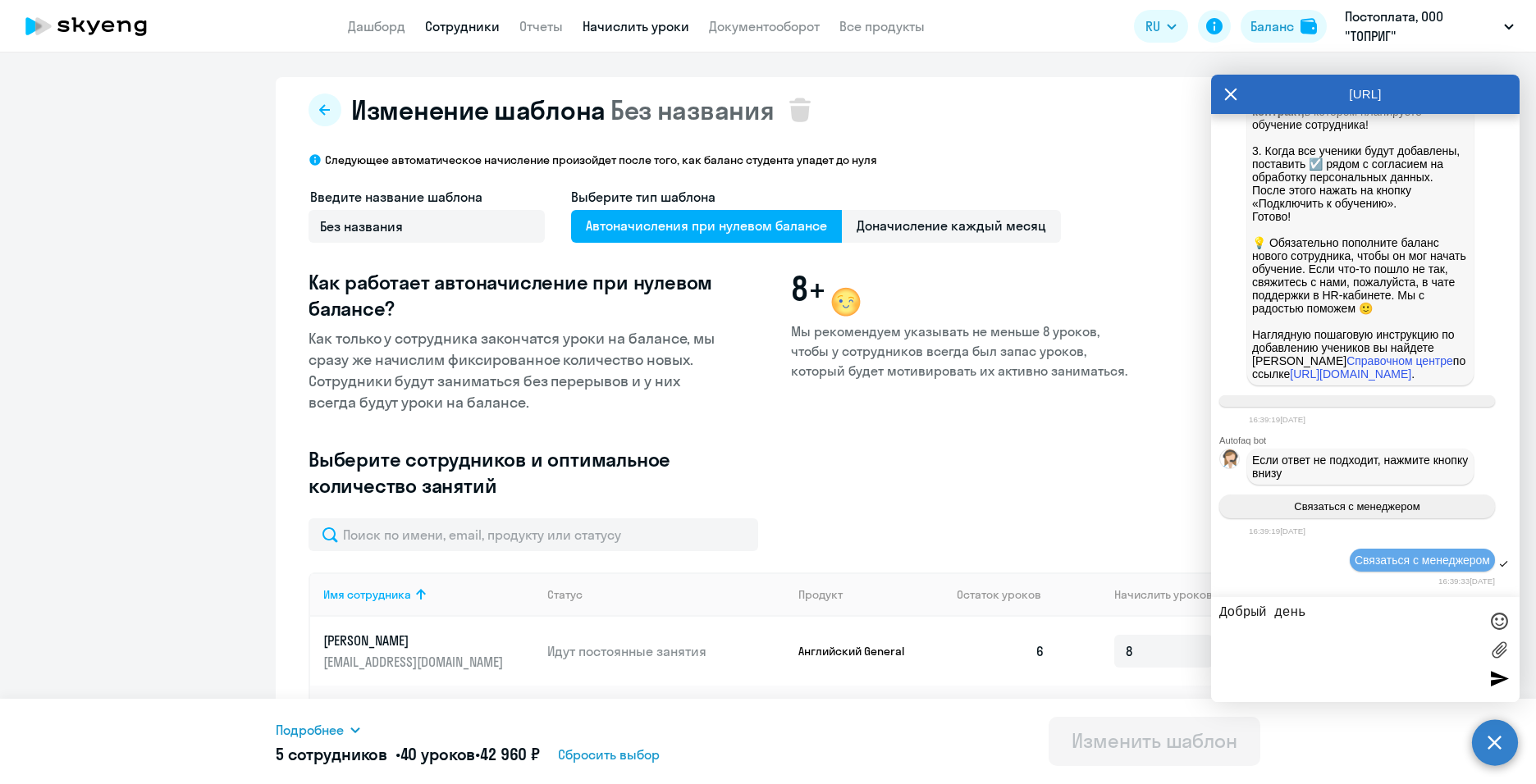
click at [444, 27] on link "Сотрудники" at bounding box center [462, 26] width 75 height 16
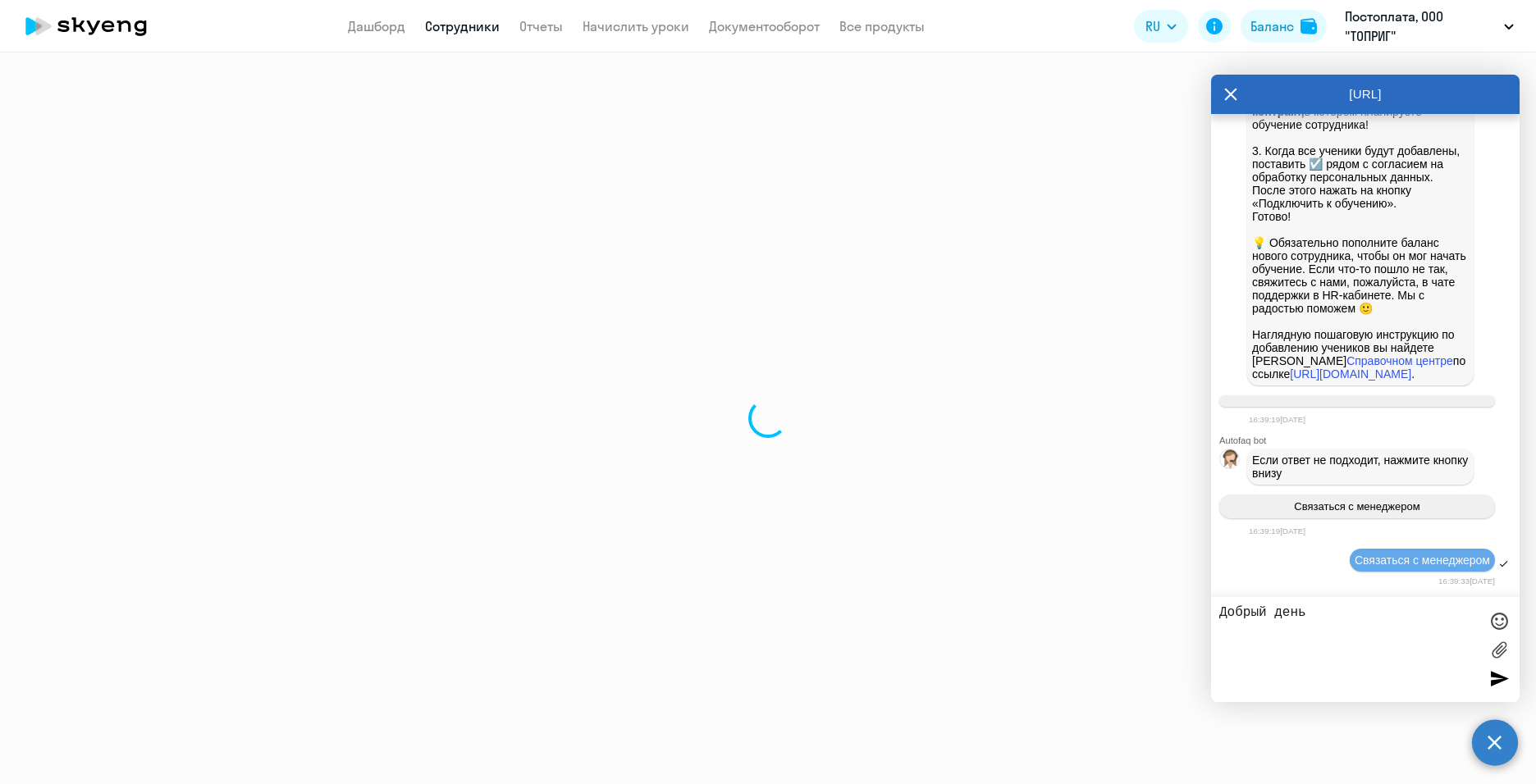
select select "30"
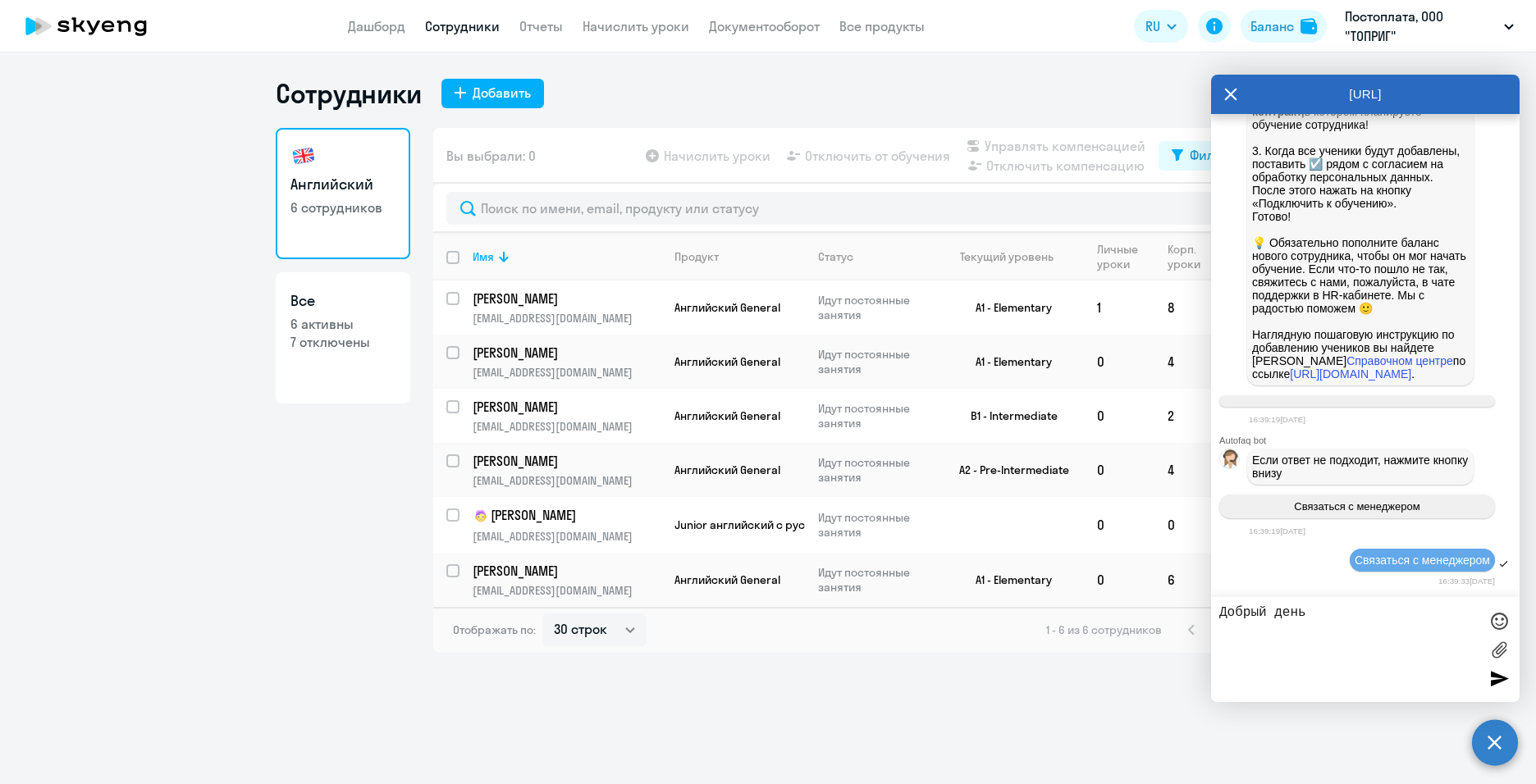
click at [373, 333] on p "7 отключены" at bounding box center [343, 342] width 105 height 18
select select "30"
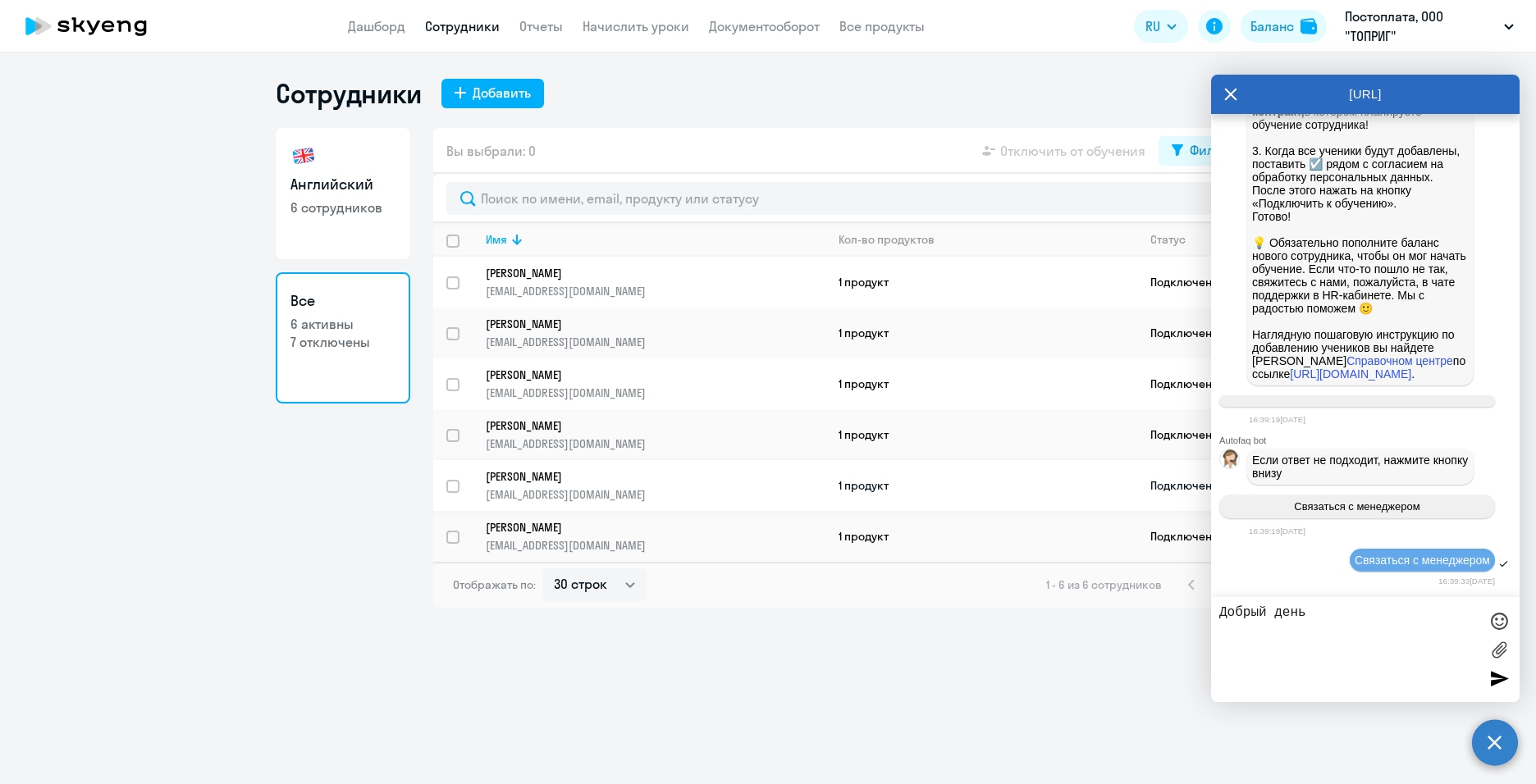
click at [454, 488] on input "select row 41146871" at bounding box center [463, 495] width 33 height 33
click at [932, 702] on div "Сотрудники Добавить Английский 6 сотрудников Все 6 активны 7 отключены Вы выбра…" at bounding box center [768, 418] width 1536 height 731
click at [1223, 99] on div "[URL]" at bounding box center [1365, 94] width 309 height 39
click at [1228, 97] on icon at bounding box center [1231, 95] width 12 height 12
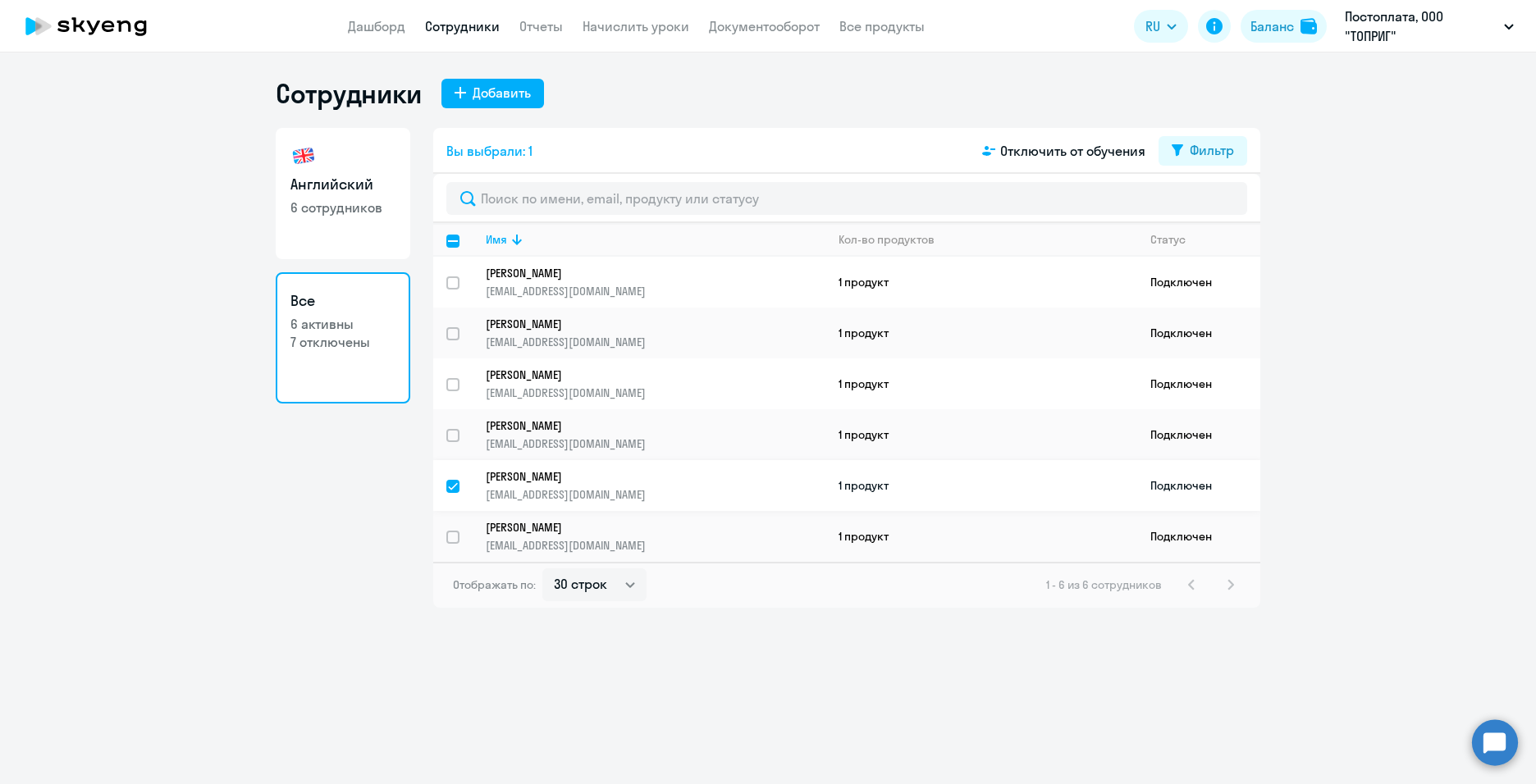
click at [456, 487] on input "deselect row 41146871" at bounding box center [463, 495] width 33 height 33
checkbox input "false"
click at [1230, 588] on div "1 - 6 из 6 сотрудников" at bounding box center [1143, 585] width 195 height 20
click at [339, 198] on link "Английский 6 сотрудников" at bounding box center [343, 193] width 135 height 131
select select "30"
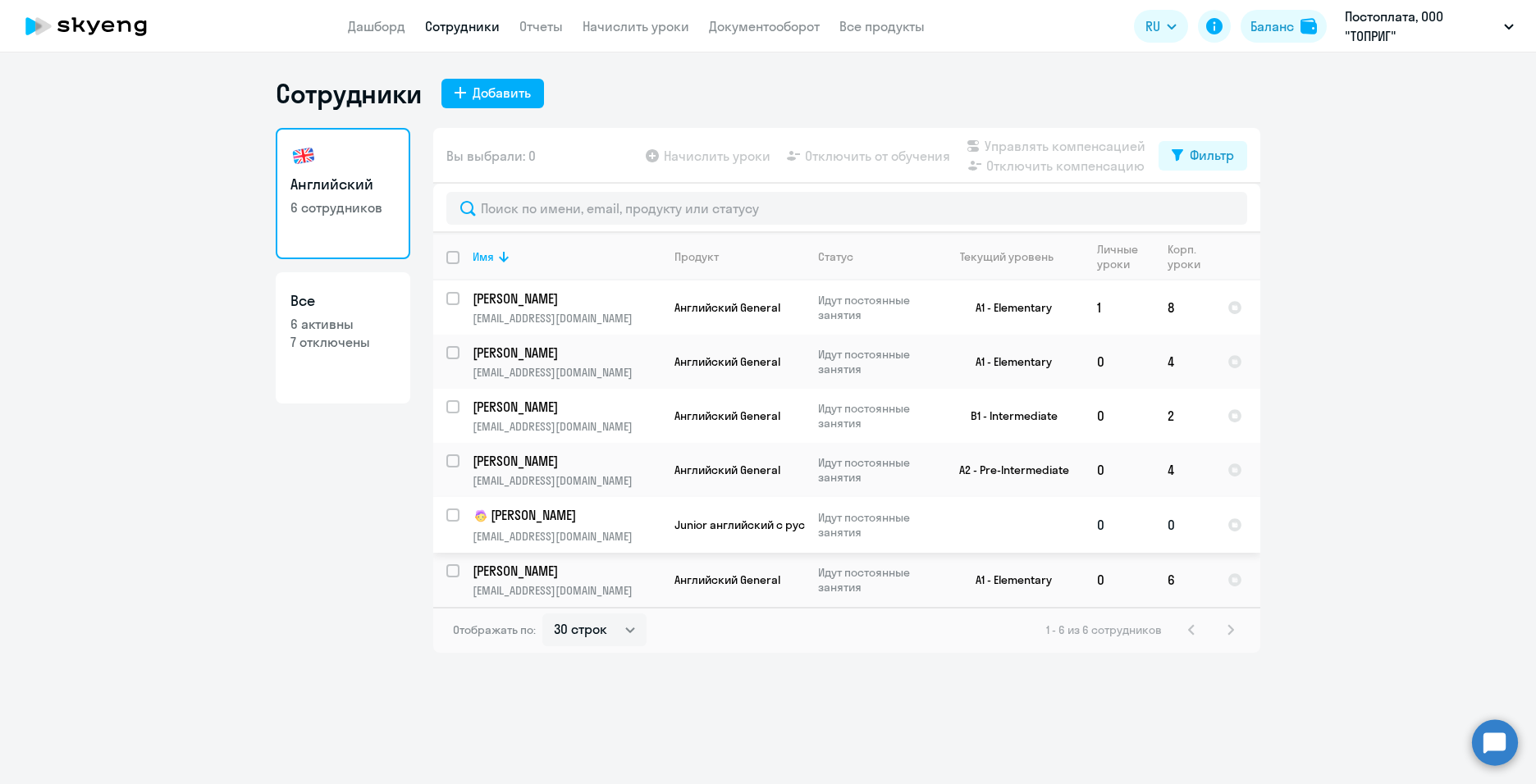
click at [456, 513] on input "select row 41146871" at bounding box center [463, 524] width 33 height 33
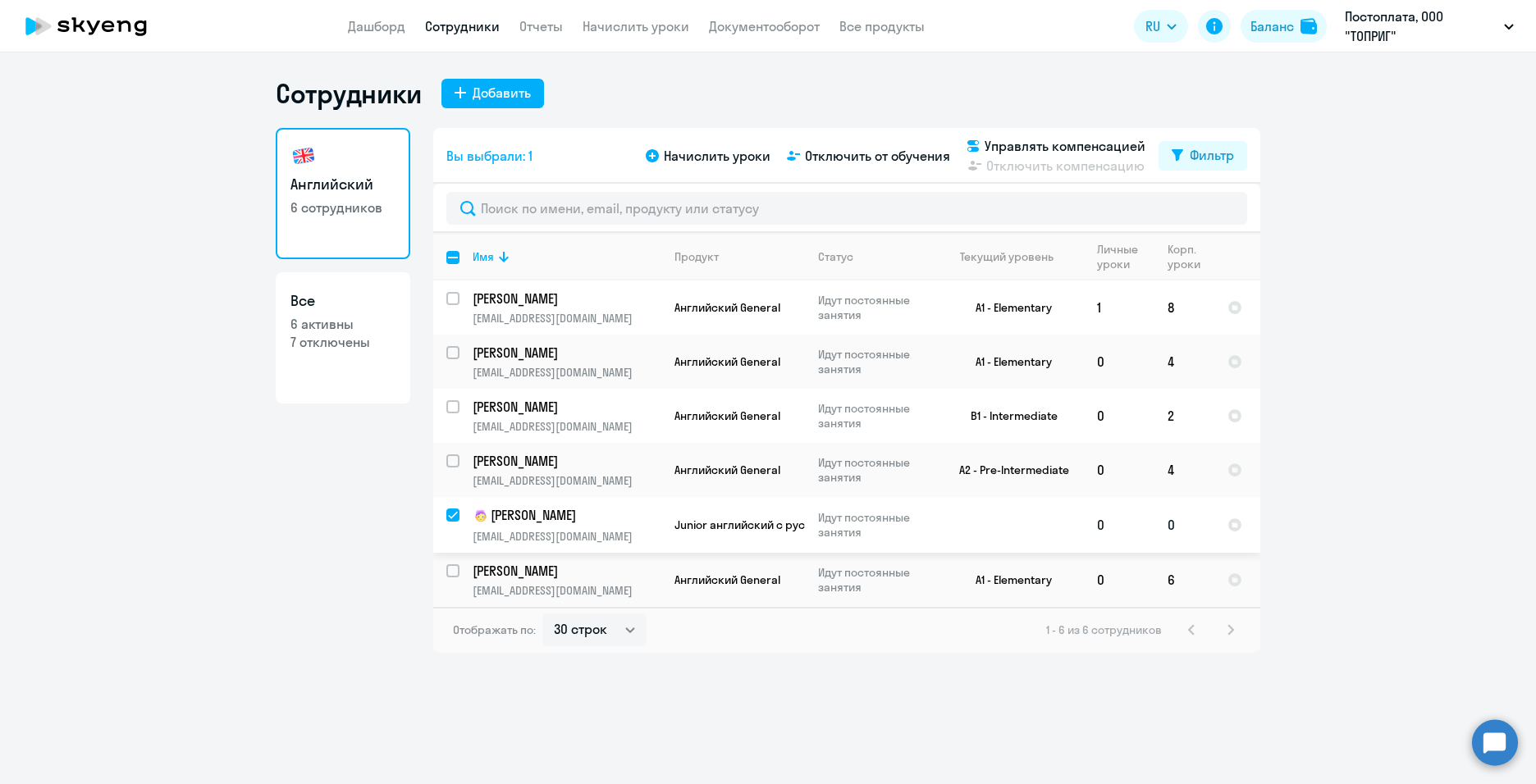
click at [456, 513] on input "deselect row 41146871" at bounding box center [463, 524] width 33 height 33
checkbox input "false"
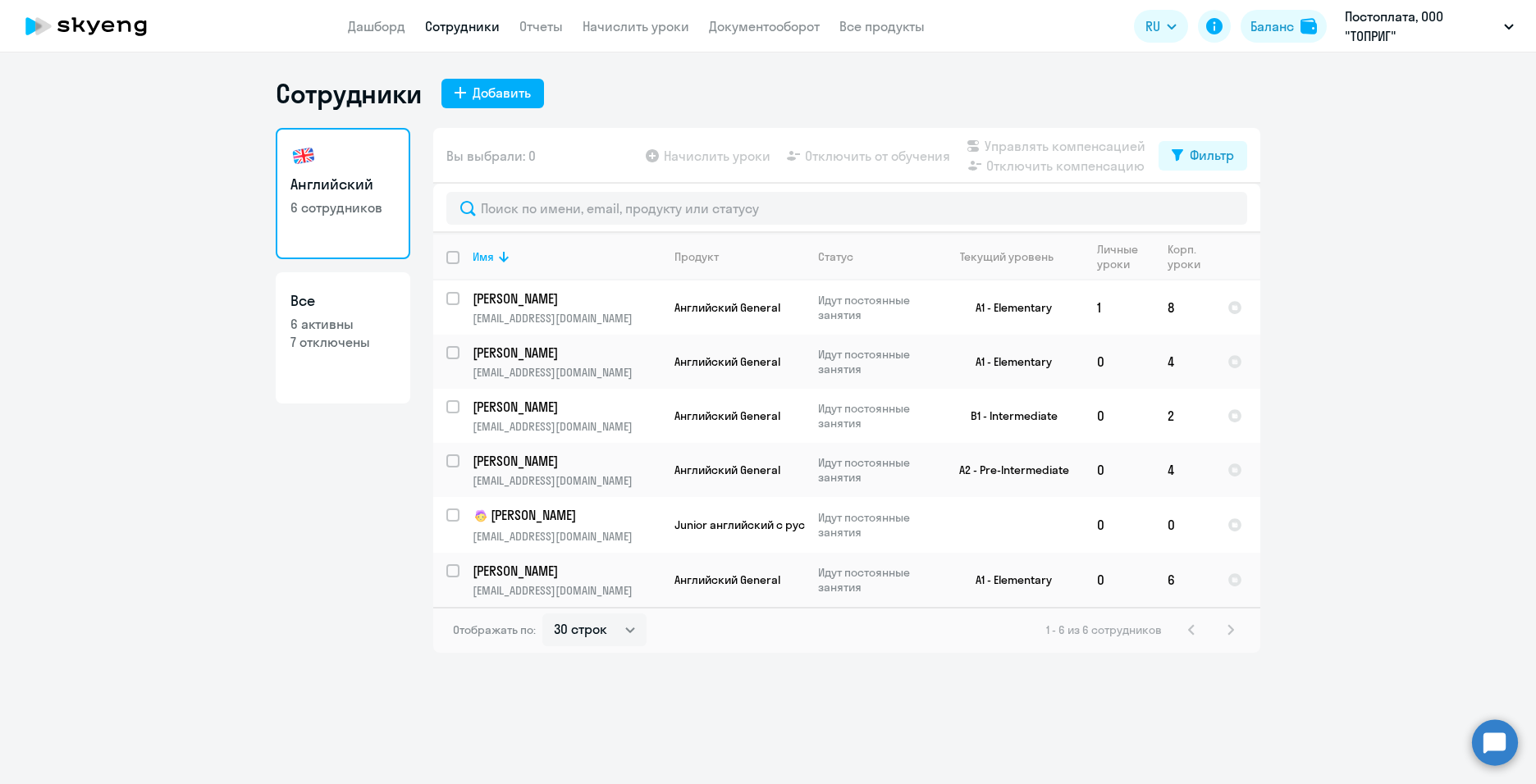
click at [353, 356] on link "Все 6 активны 7 отключены" at bounding box center [343, 338] width 135 height 131
select select "30"
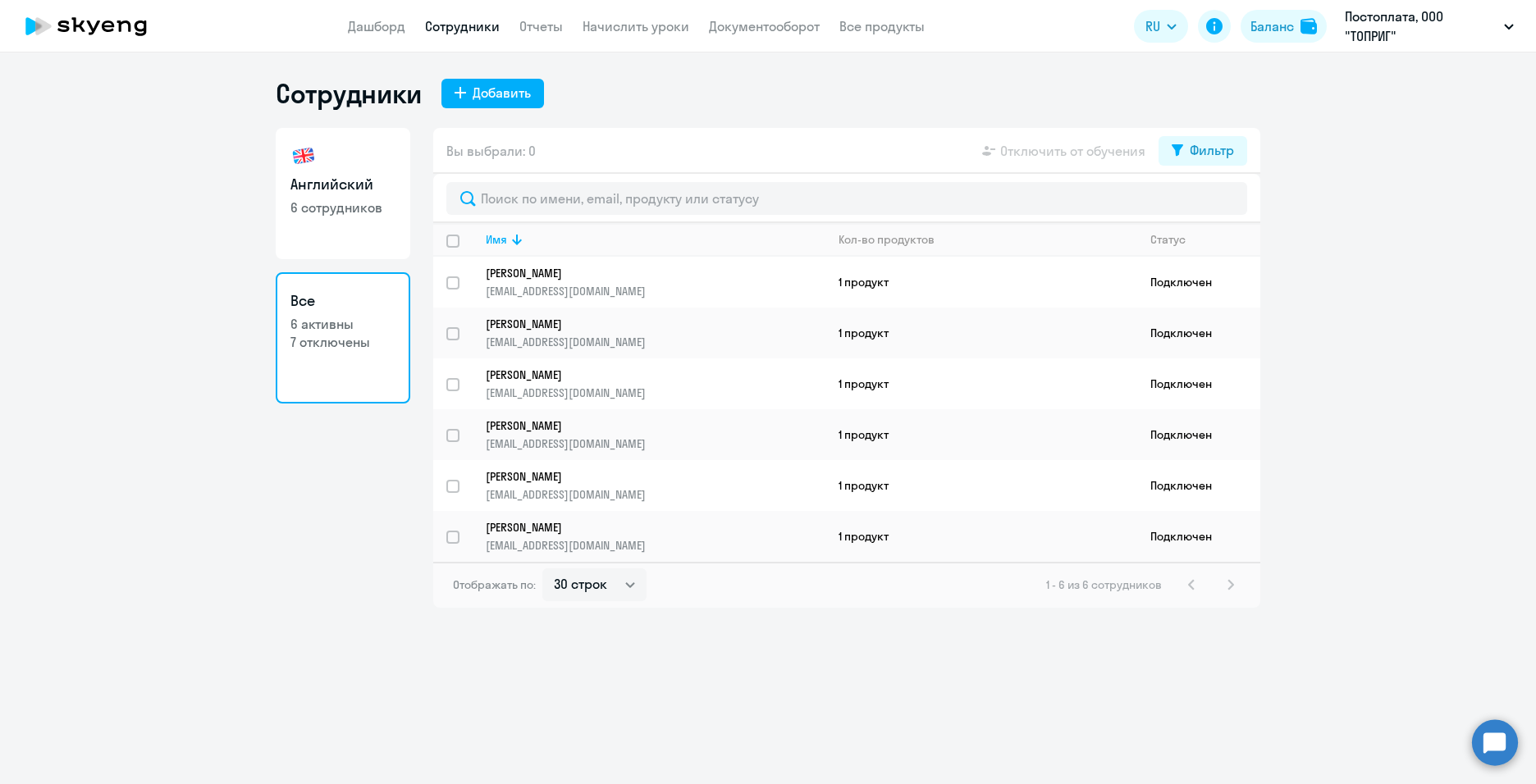
click at [1496, 726] on circle at bounding box center [1495, 742] width 46 height 46
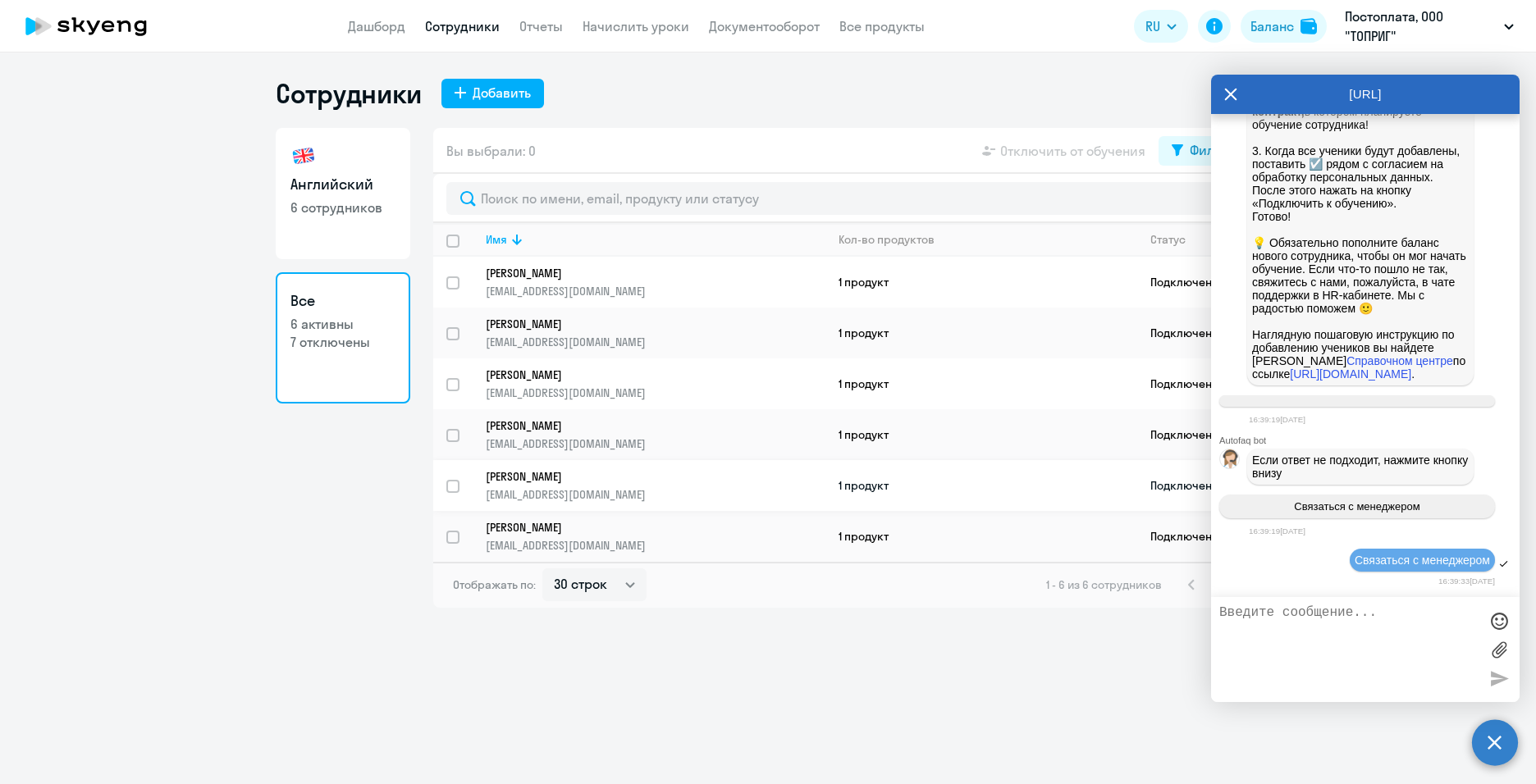
click at [553, 487] on p "[EMAIL_ADDRESS][DOMAIN_NAME]" at bounding box center [655, 494] width 339 height 15
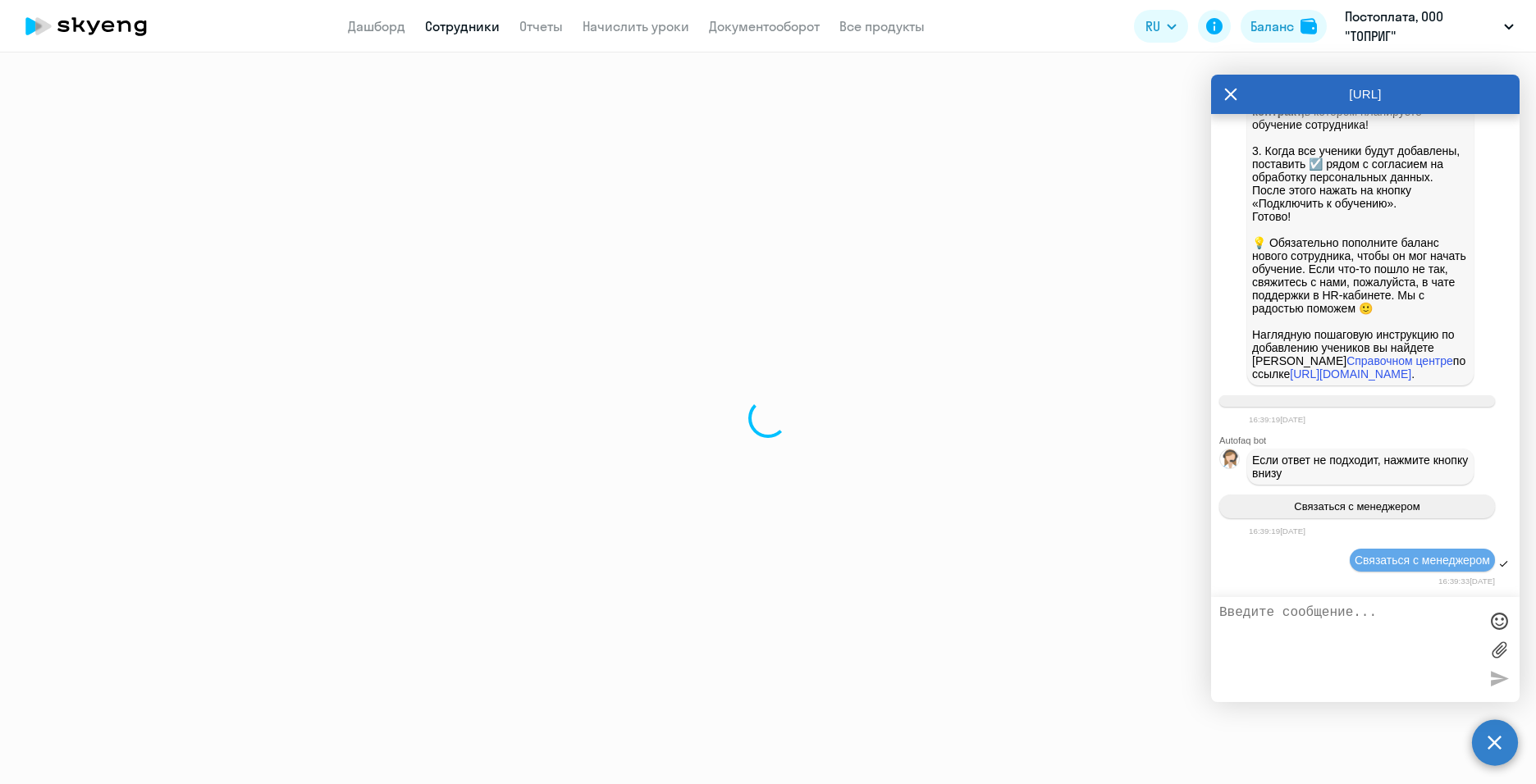
select select "english"
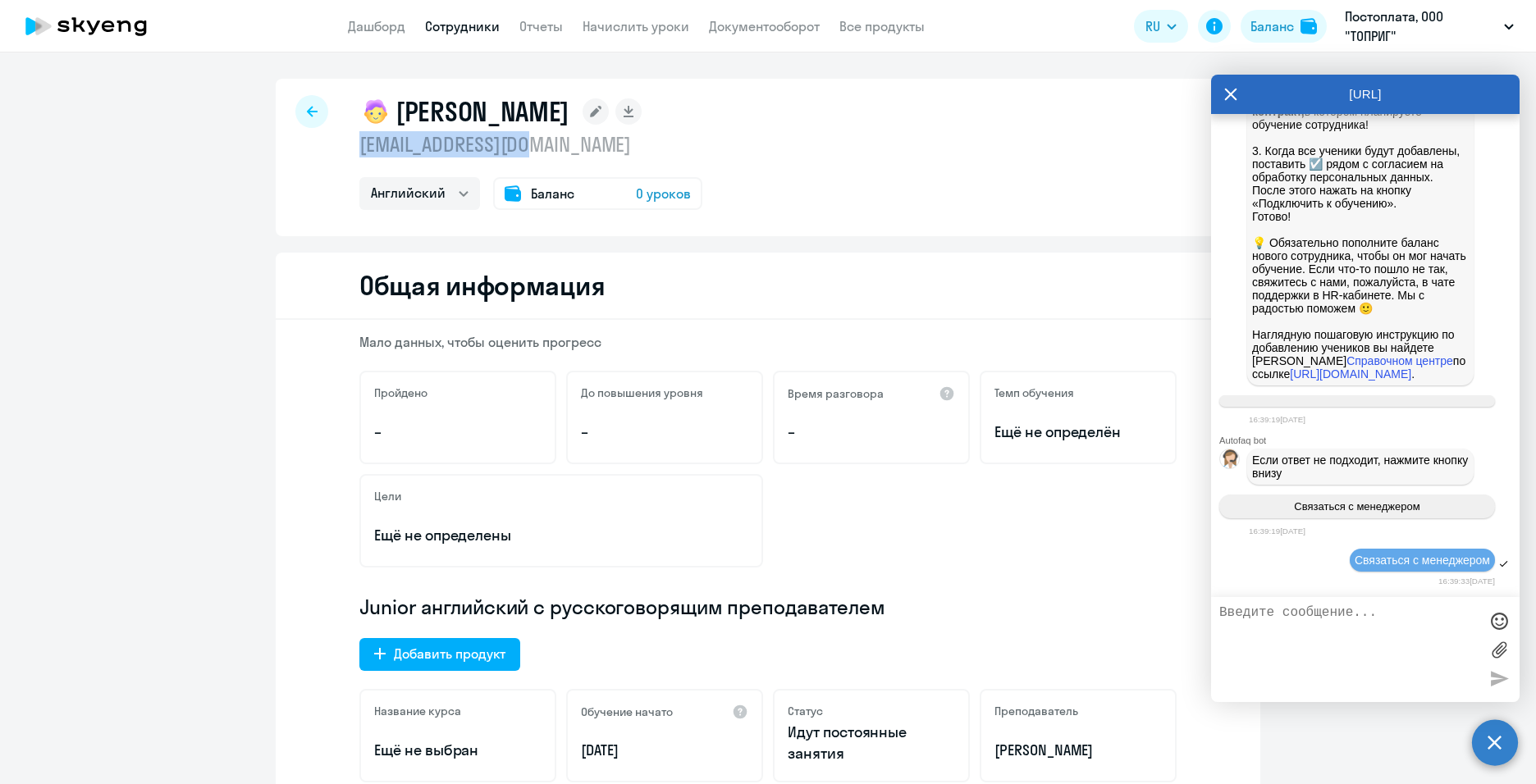
drag, startPoint x: 542, startPoint y: 153, endPoint x: 353, endPoint y: 144, distance: 189.2
click at [360, 144] on p "[EMAIL_ADDRESS][DOMAIN_NAME]" at bounding box center [531, 144] width 343 height 26
copy p "[EMAIL_ADDRESS][DOMAIN_NAME]"
click at [1374, 630] on textarea at bounding box center [1348, 649] width 259 height 89
paste textarea "[EMAIL_ADDRESS][DOMAIN_NAME]"
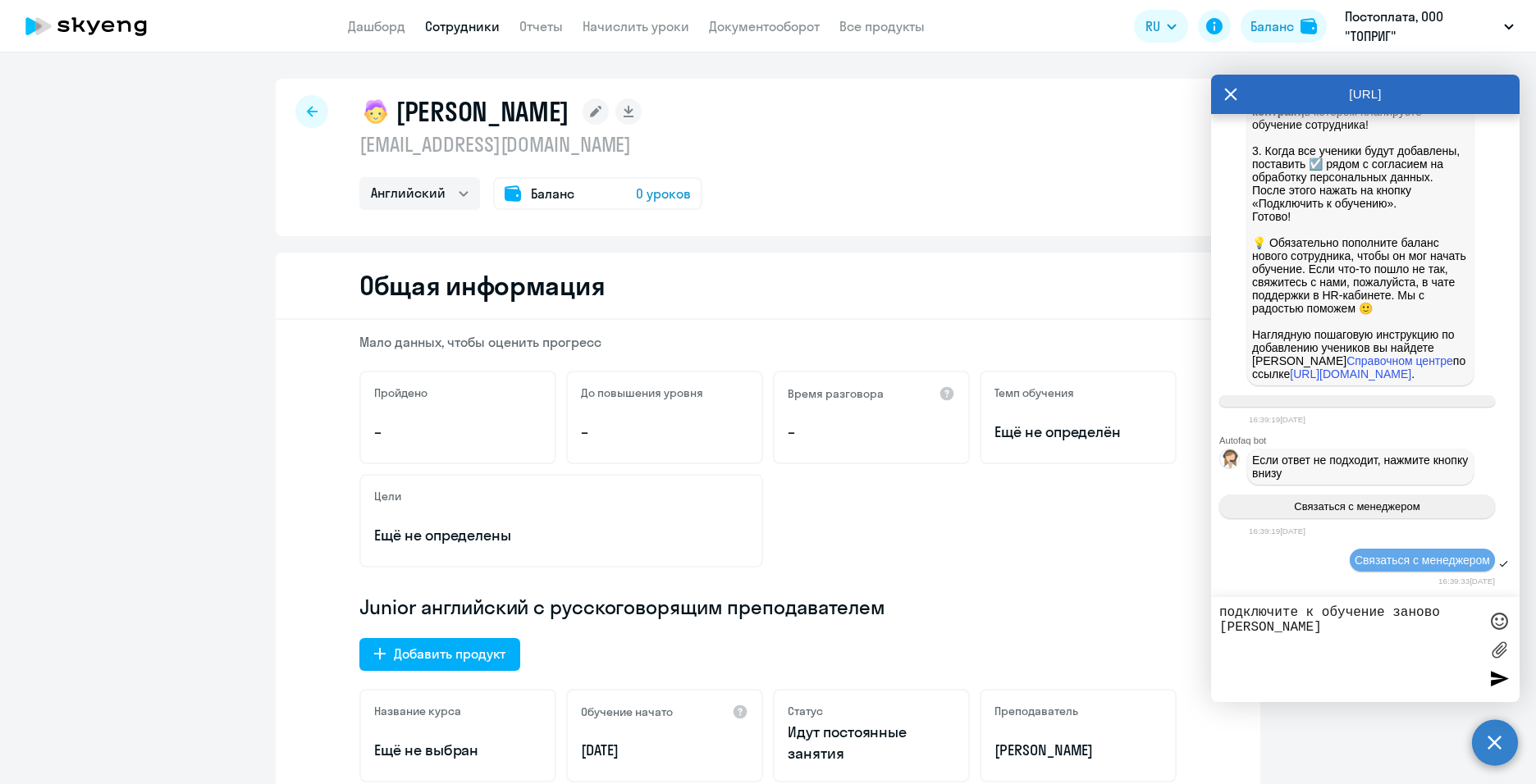
type textarea "подключите к обучение заново [PERSON_NAME] [EMAIL_ADDRESS][DOMAIN_NAME]"
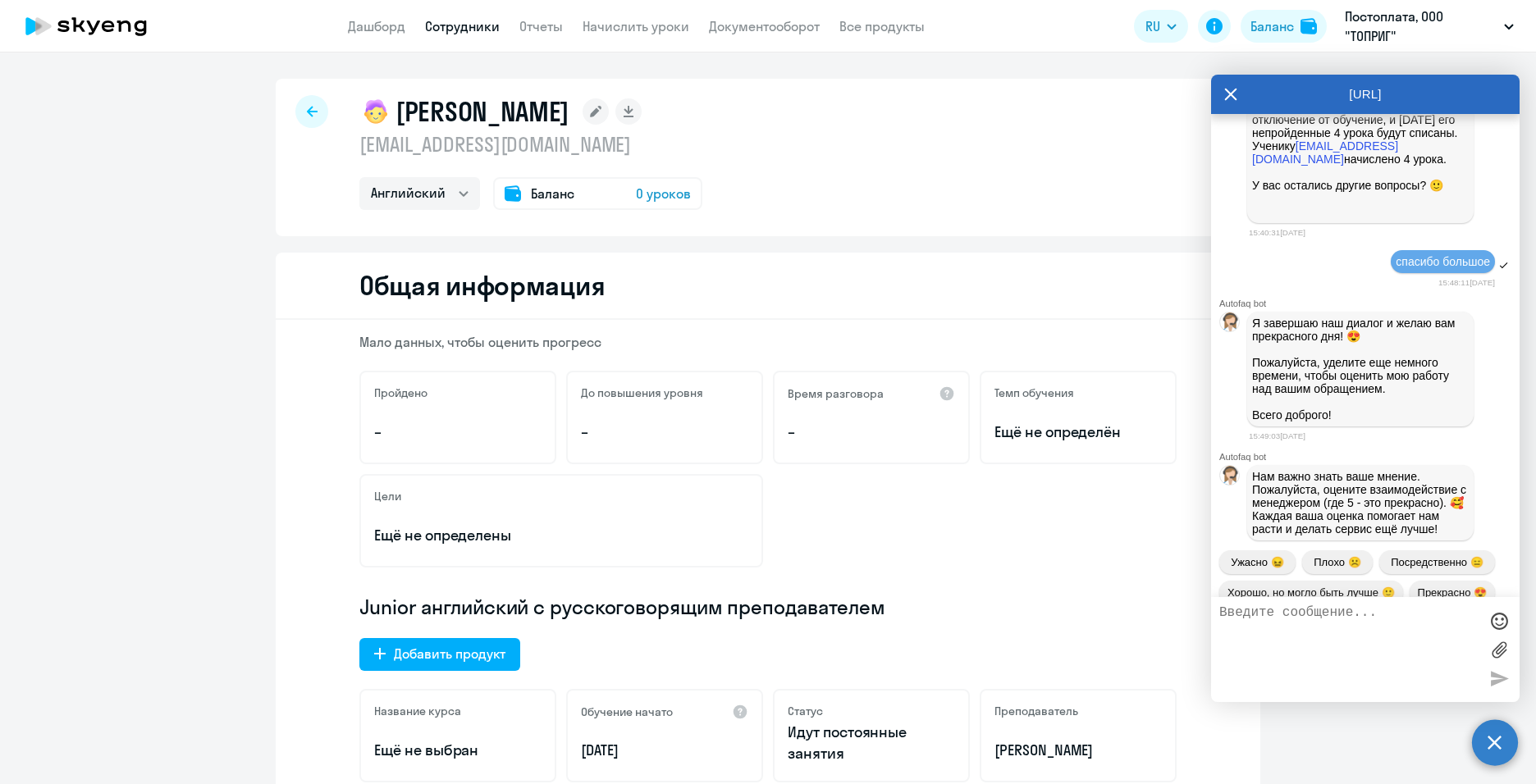
scroll to position [16950, 0]
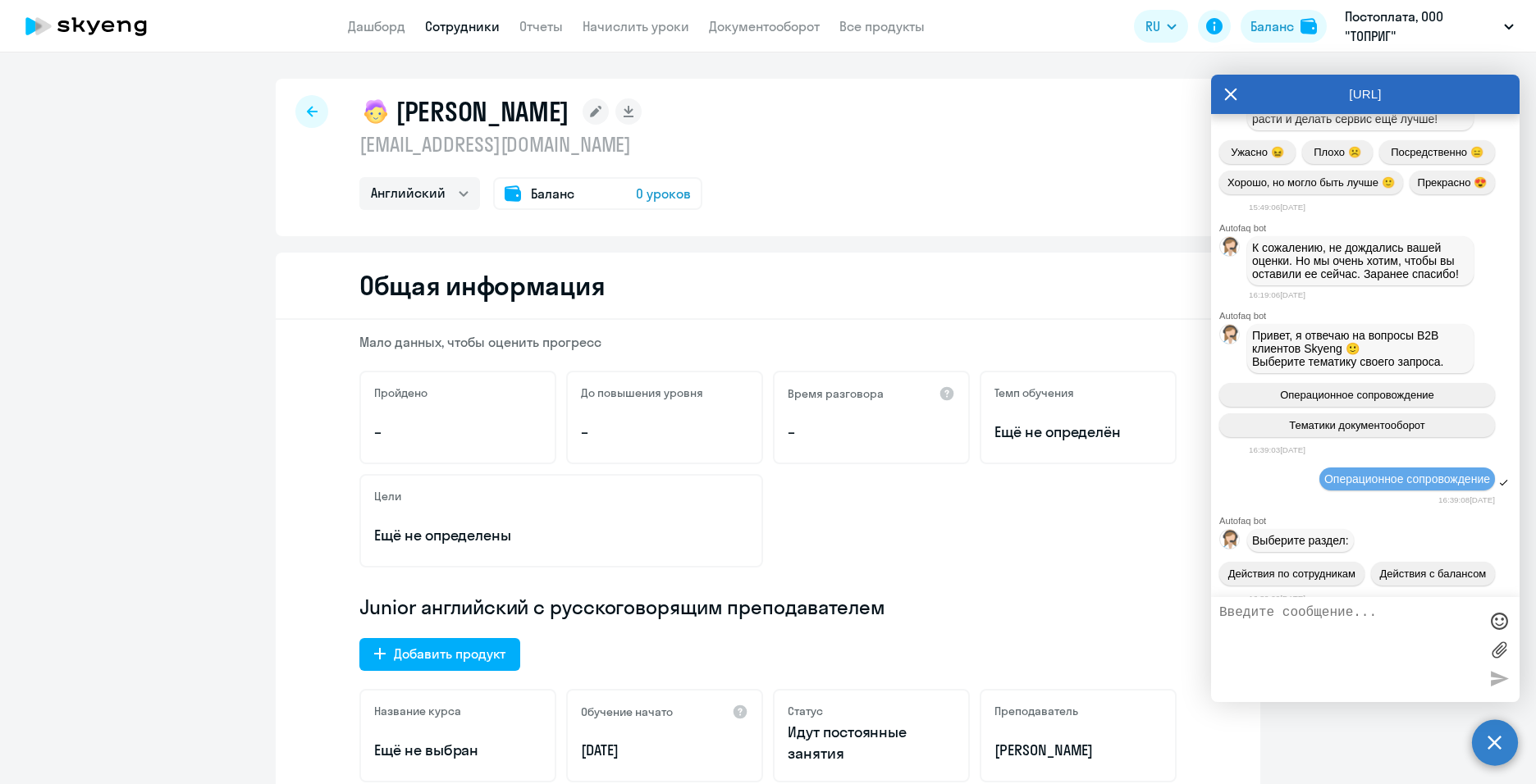
drag, startPoint x: 1257, startPoint y: 456, endPoint x: 1365, endPoint y: 462, distance: 108.2
copy span "[EMAIL_ADDRESS][DOMAIN_NAME]"
click at [1351, 626] on textarea at bounding box center [1348, 649] width 259 height 89
paste textarea "[EMAIL_ADDRESS][DOMAIN_NAME]"
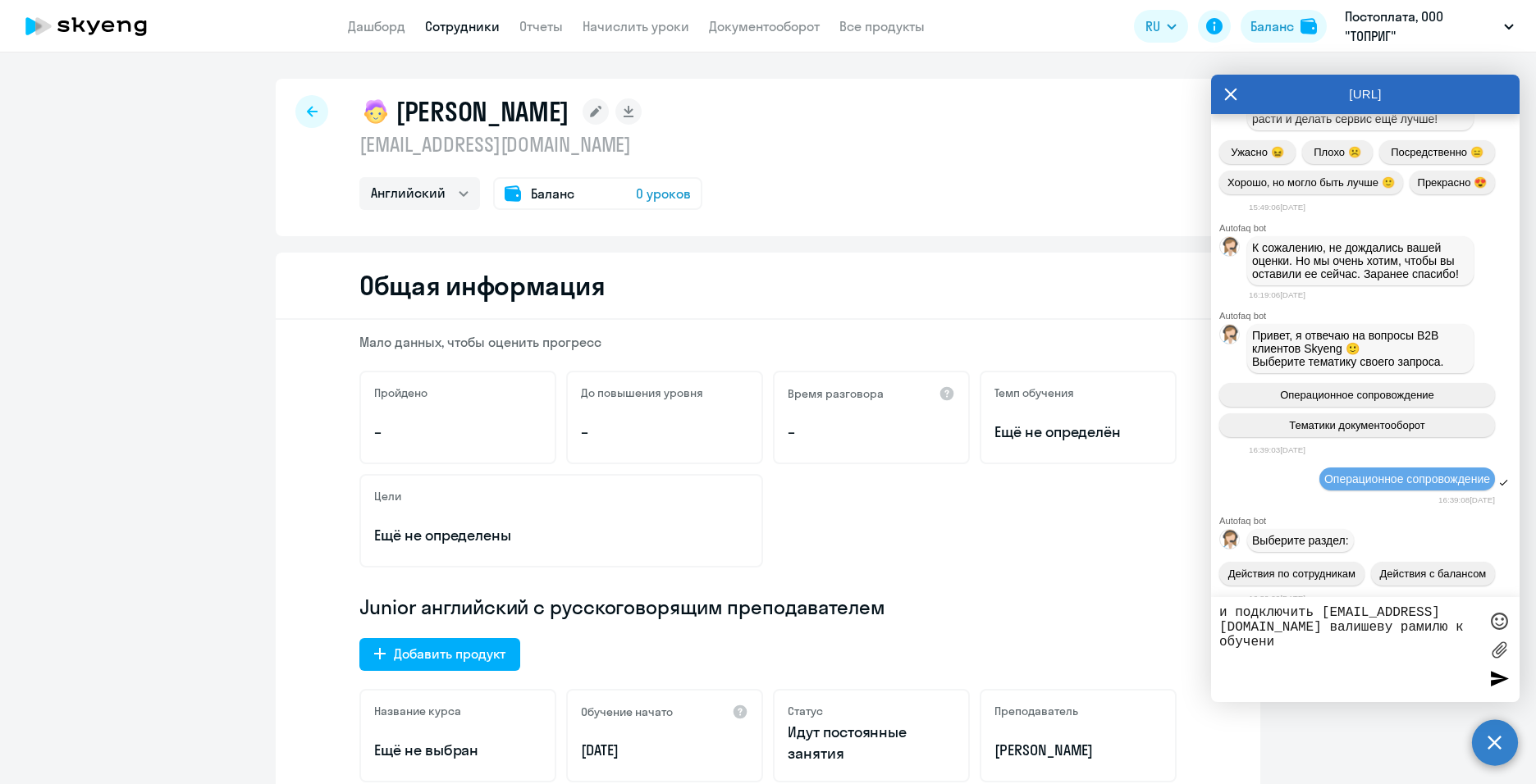
type textarea "и подключить [EMAIL_ADDRESS][DOMAIN_NAME] валишеву рамилю к обучению"
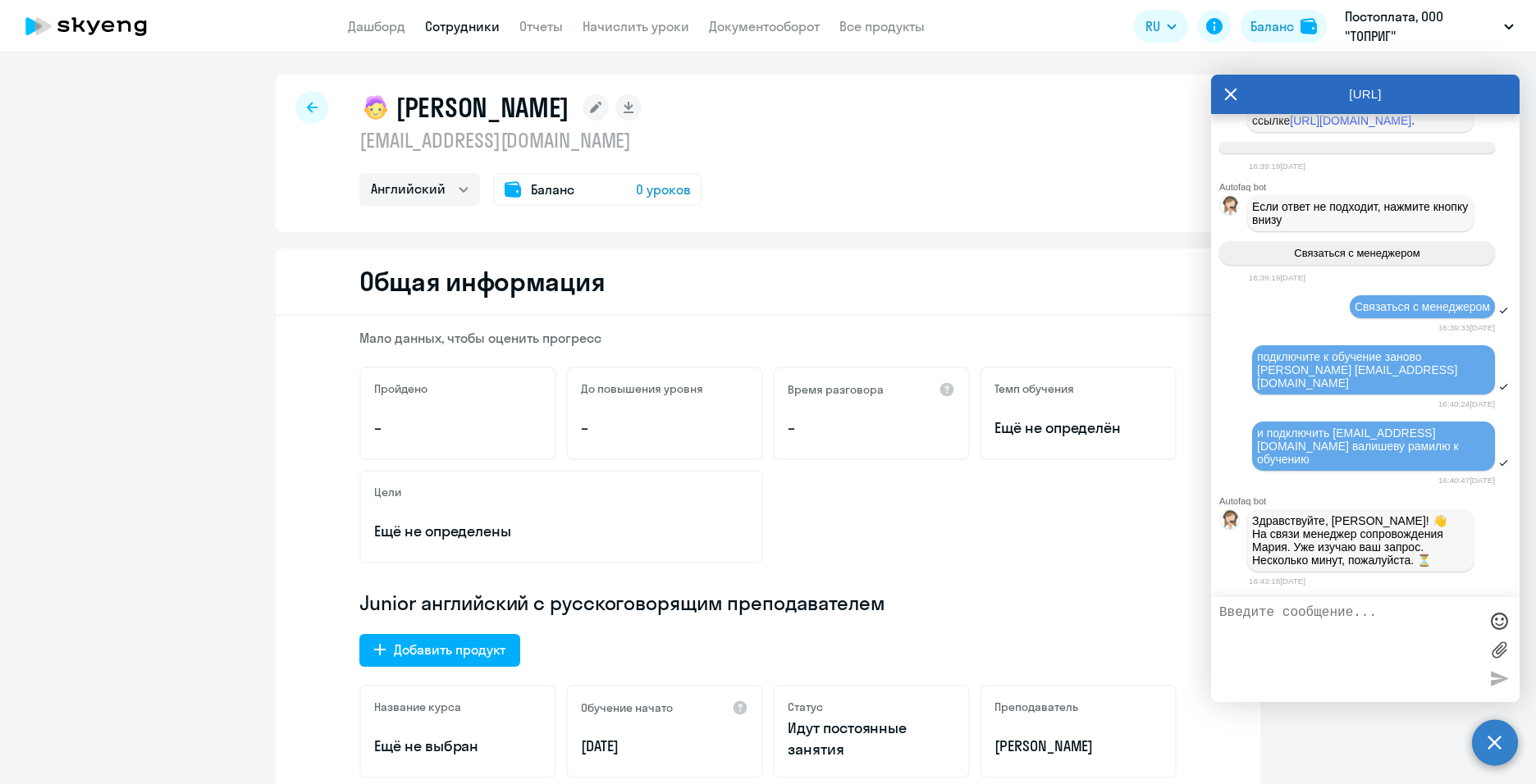
scroll to position [0, 0]
